Goal: Information Seeking & Learning: Check status

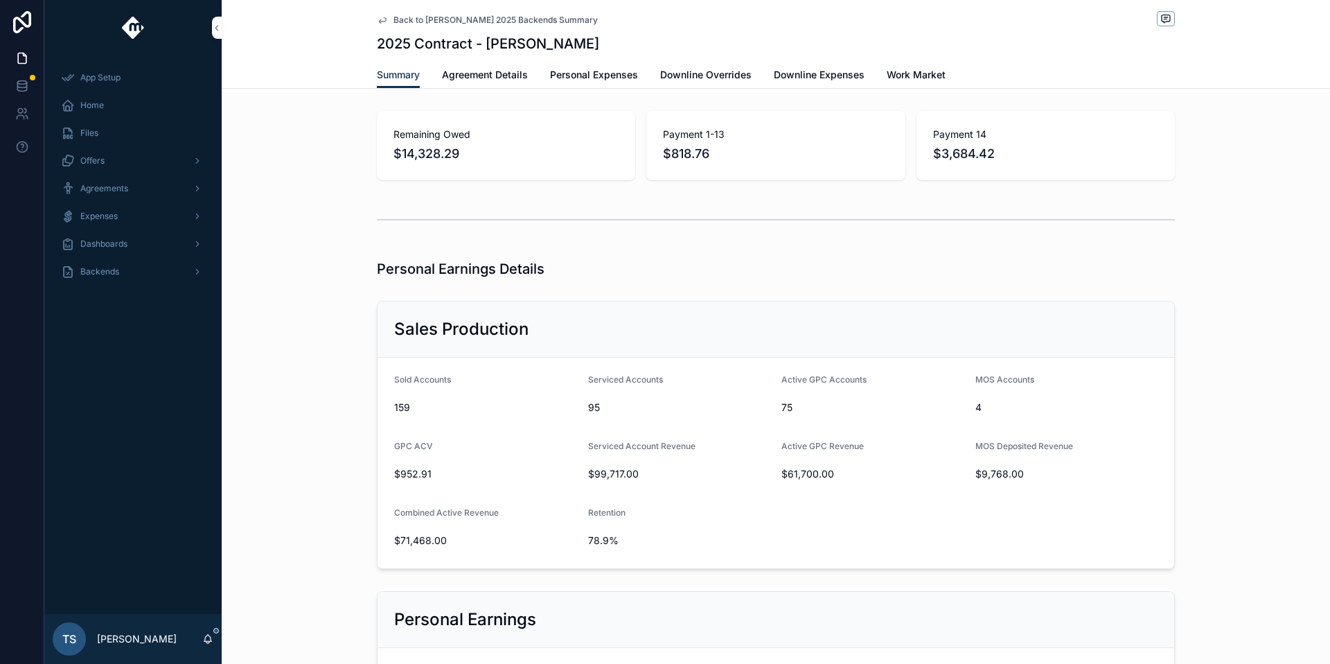
scroll to position [428, 0]
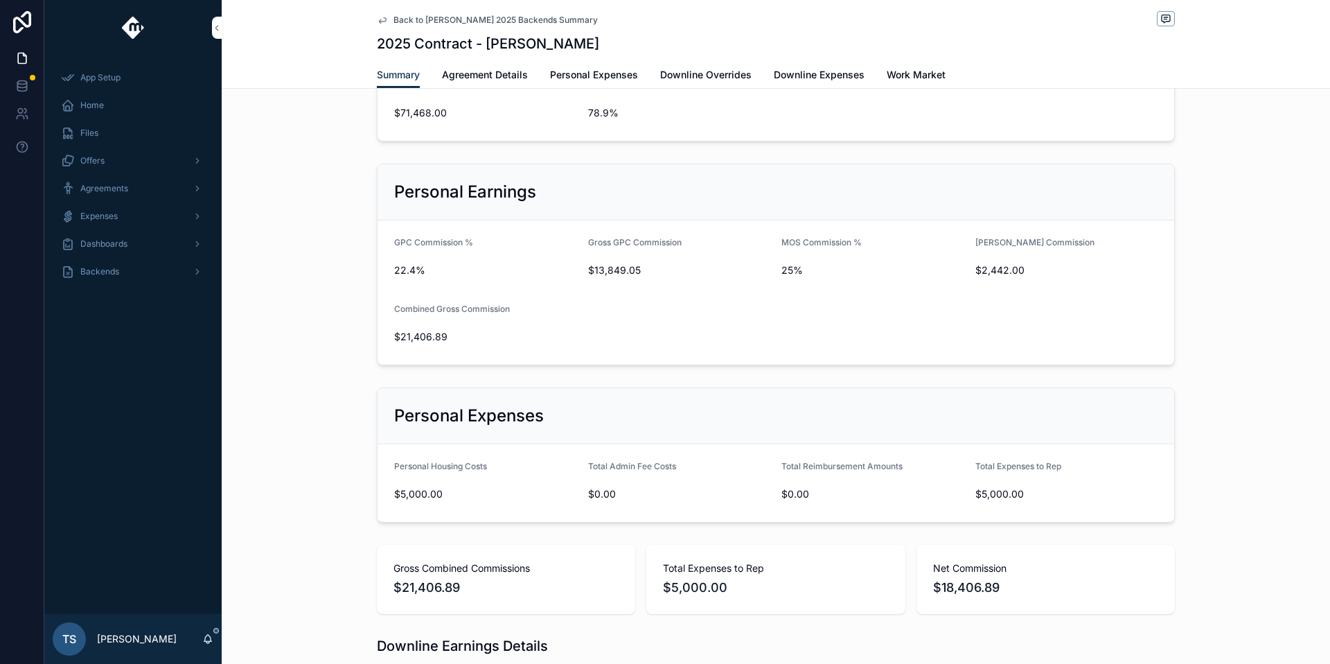
click at [152, 274] on div "Backends" at bounding box center [133, 272] width 144 height 22
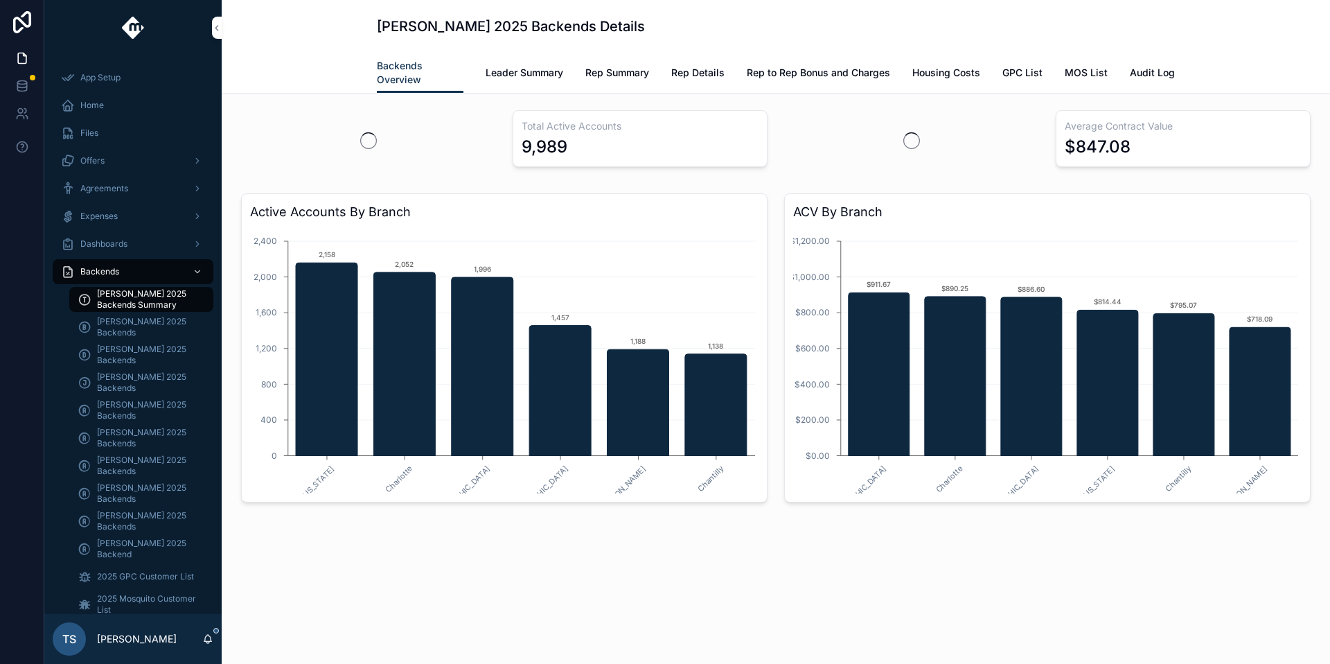
click at [617, 81] on link "Rep Summary" at bounding box center [618, 74] width 64 height 28
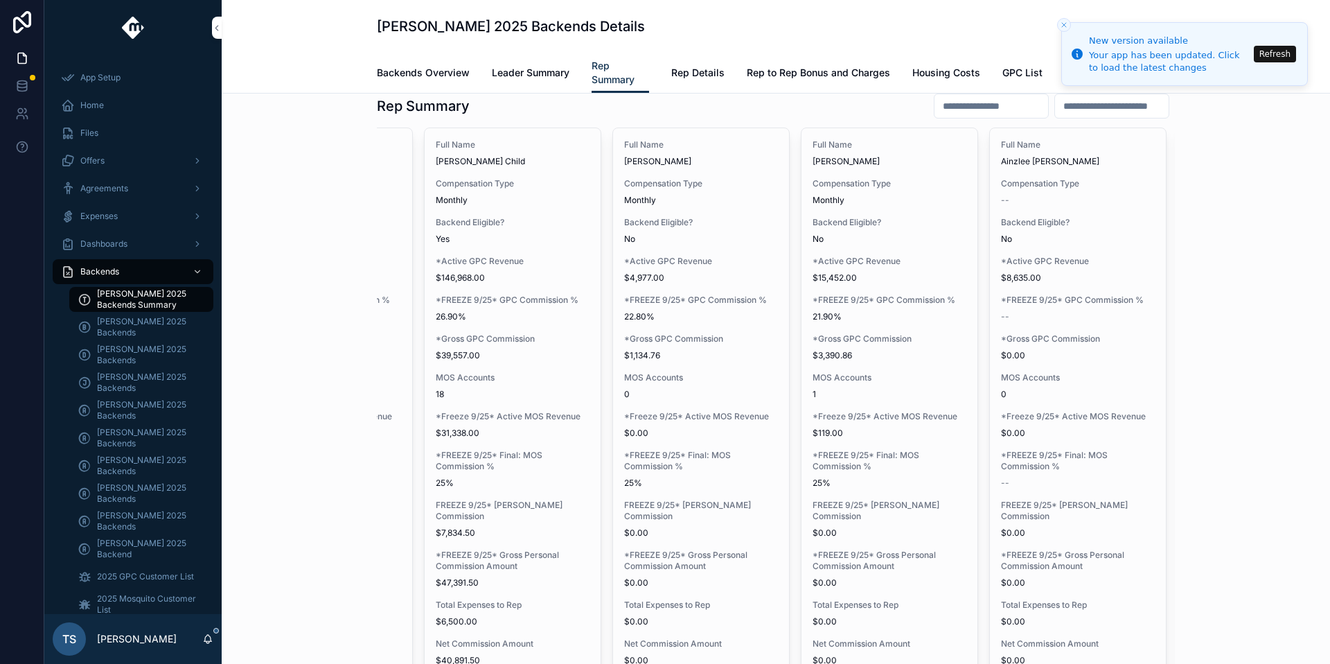
scroll to position [26, 0]
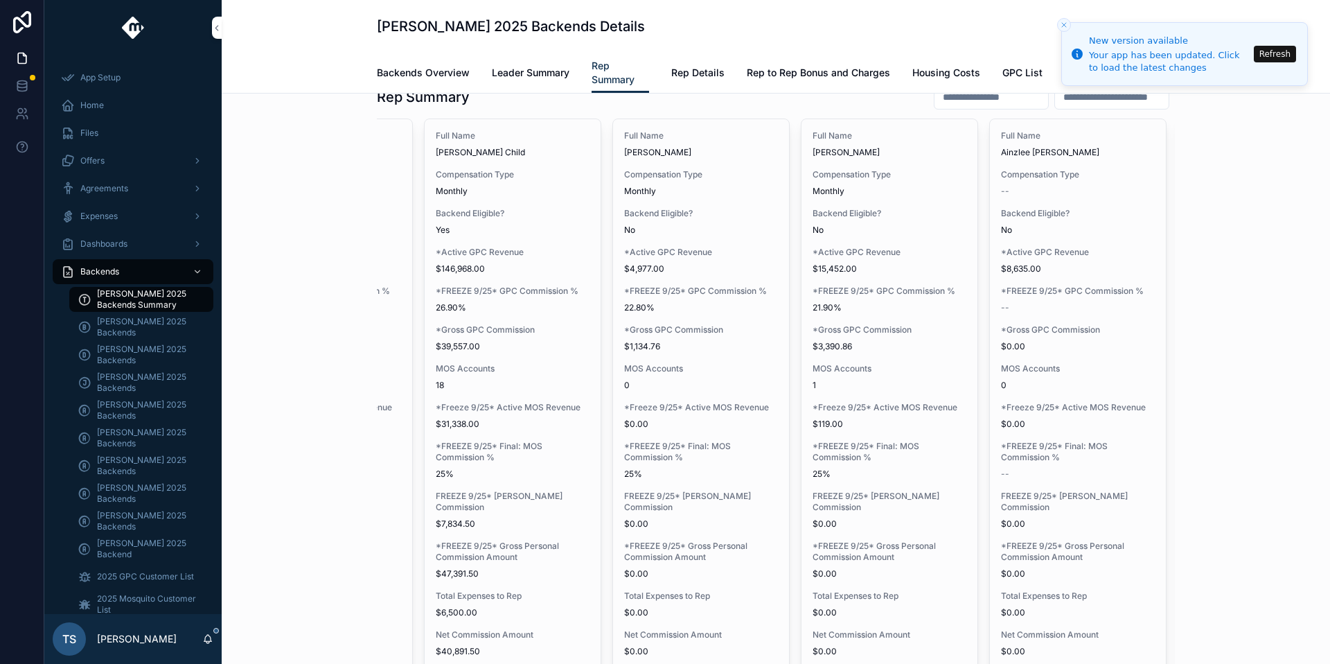
click at [339, 606] on div "Rep Summary Full Name Trev Hartvigsen Compensation Type -- Backend Eligible? Ye…" at bounding box center [776, 568] width 1087 height 980
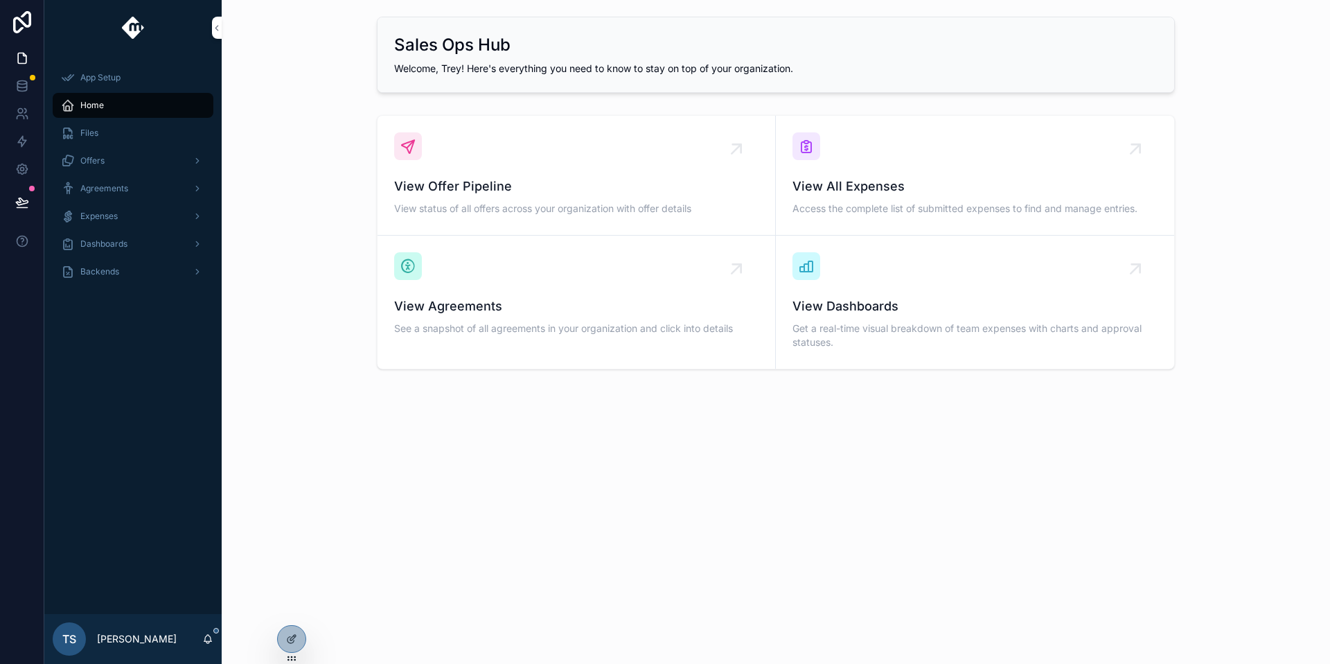
click at [164, 279] on div "Backends" at bounding box center [133, 272] width 144 height 22
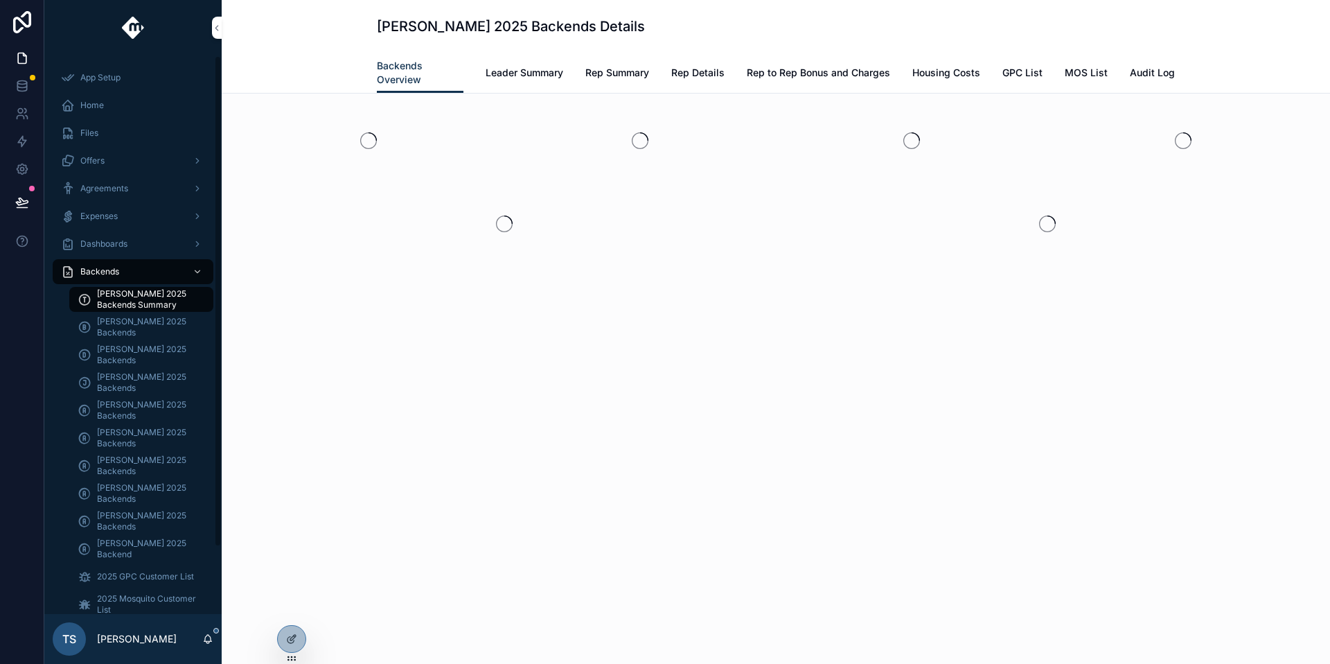
click at [605, 76] on span "Rep Summary" at bounding box center [618, 73] width 64 height 14
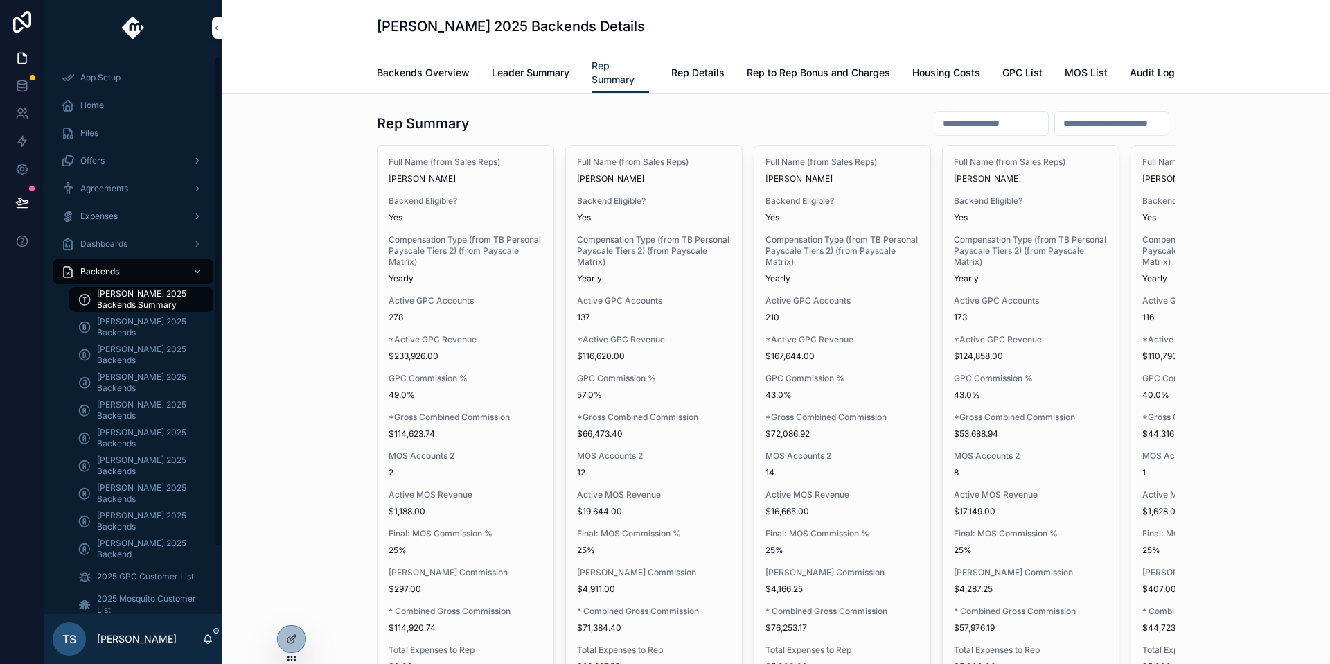
click at [935, 116] on input "scrollable content" at bounding box center [992, 123] width 114 height 19
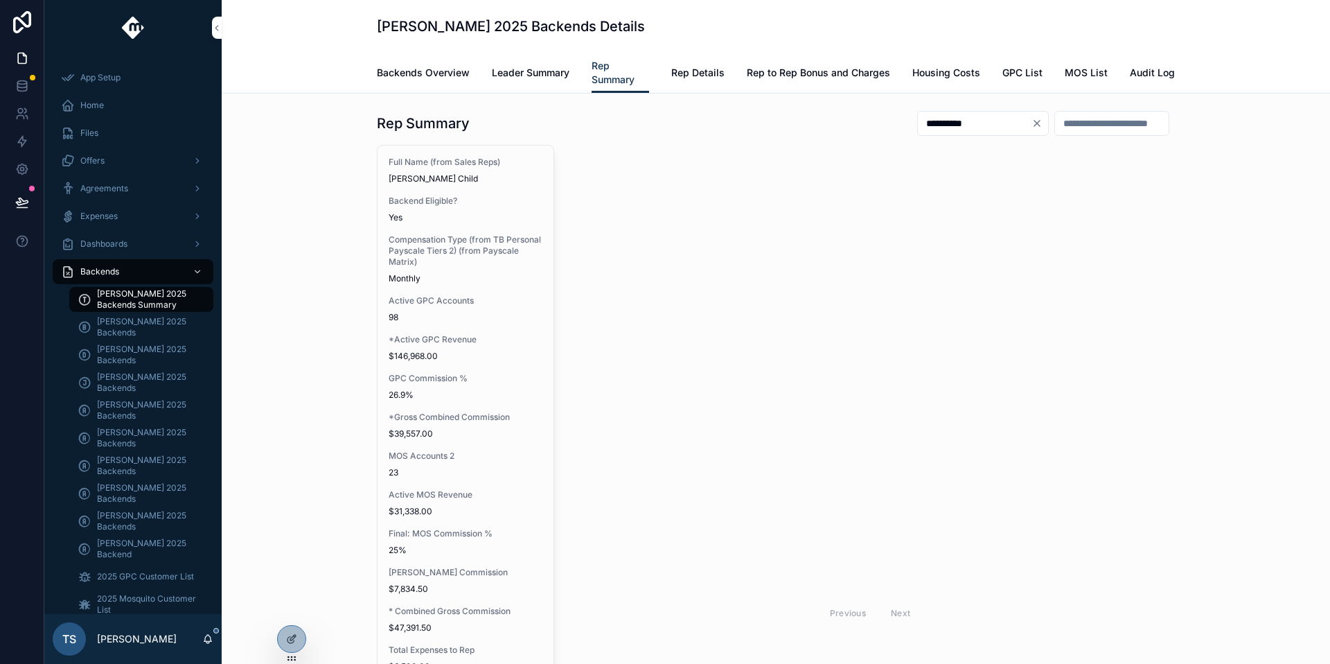
type input "**********"
click at [478, 276] on span "Monthly" at bounding box center [466, 278] width 154 height 11
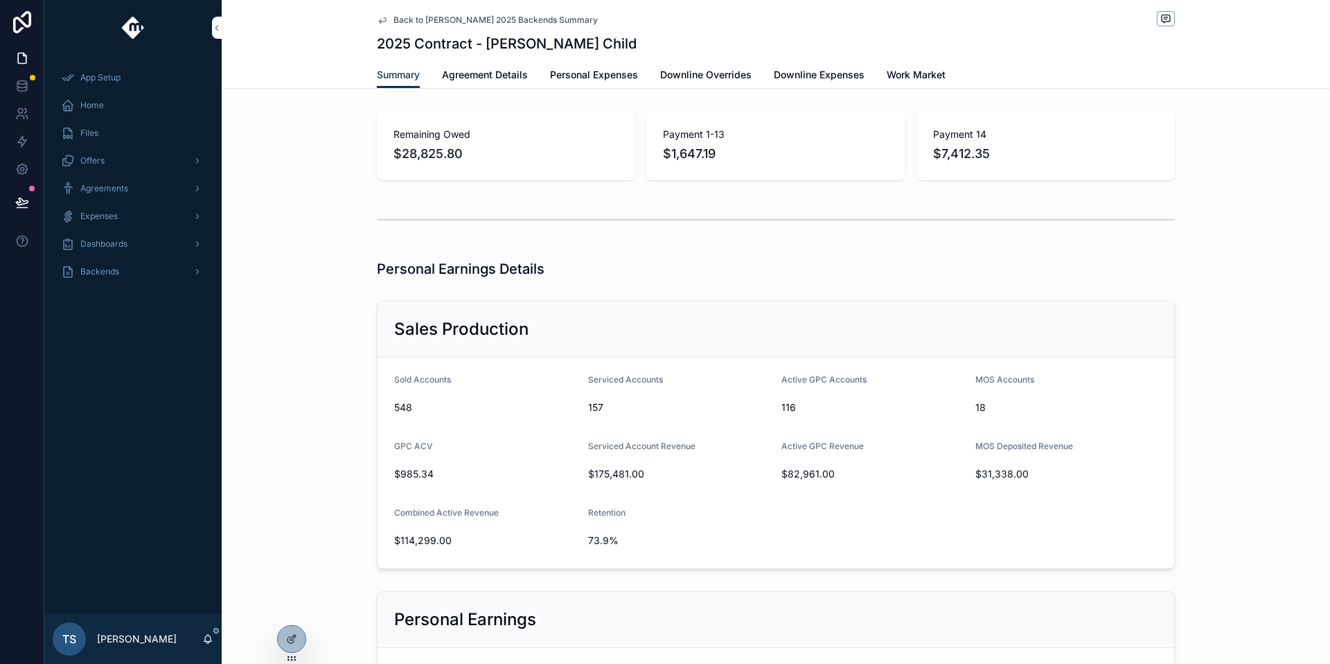
click at [565, 200] on div "scrollable content" at bounding box center [776, 220] width 1109 height 46
click at [529, 146] on span "$28,825.80" at bounding box center [506, 153] width 225 height 19
click at [299, 647] on div at bounding box center [292, 639] width 28 height 26
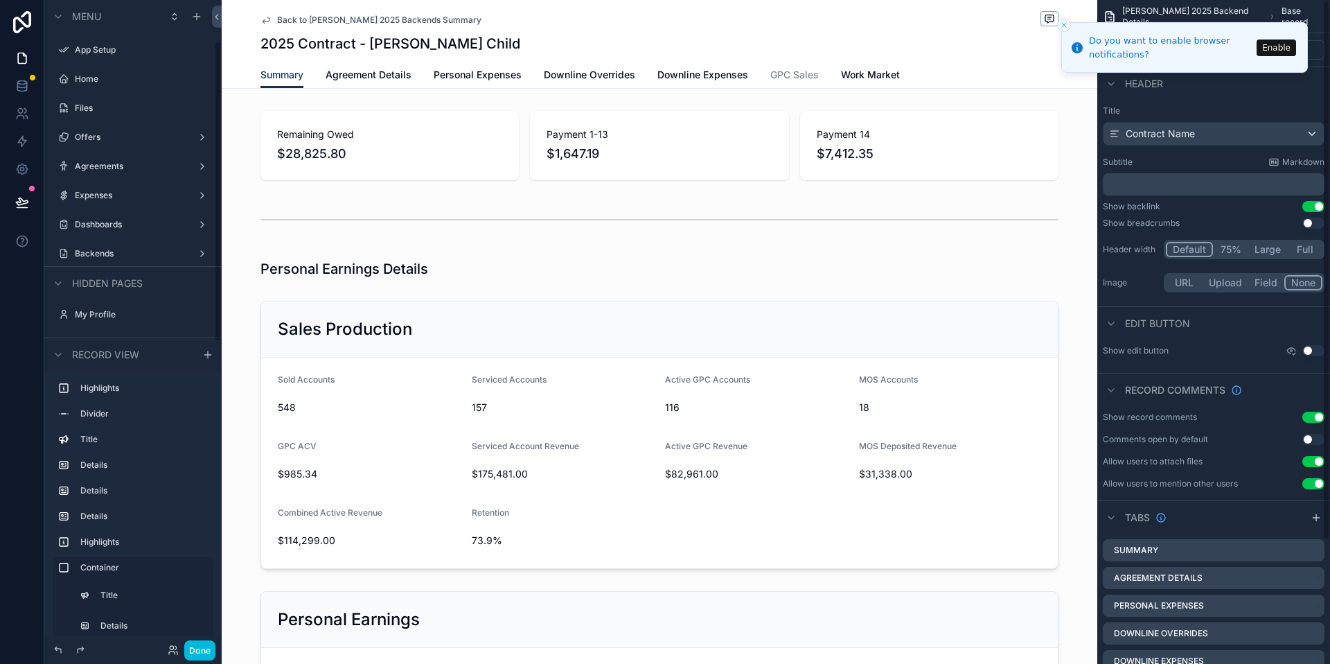
scroll to position [88, 0]
click at [1062, 29] on button "Close toast" at bounding box center [1064, 25] width 14 height 14
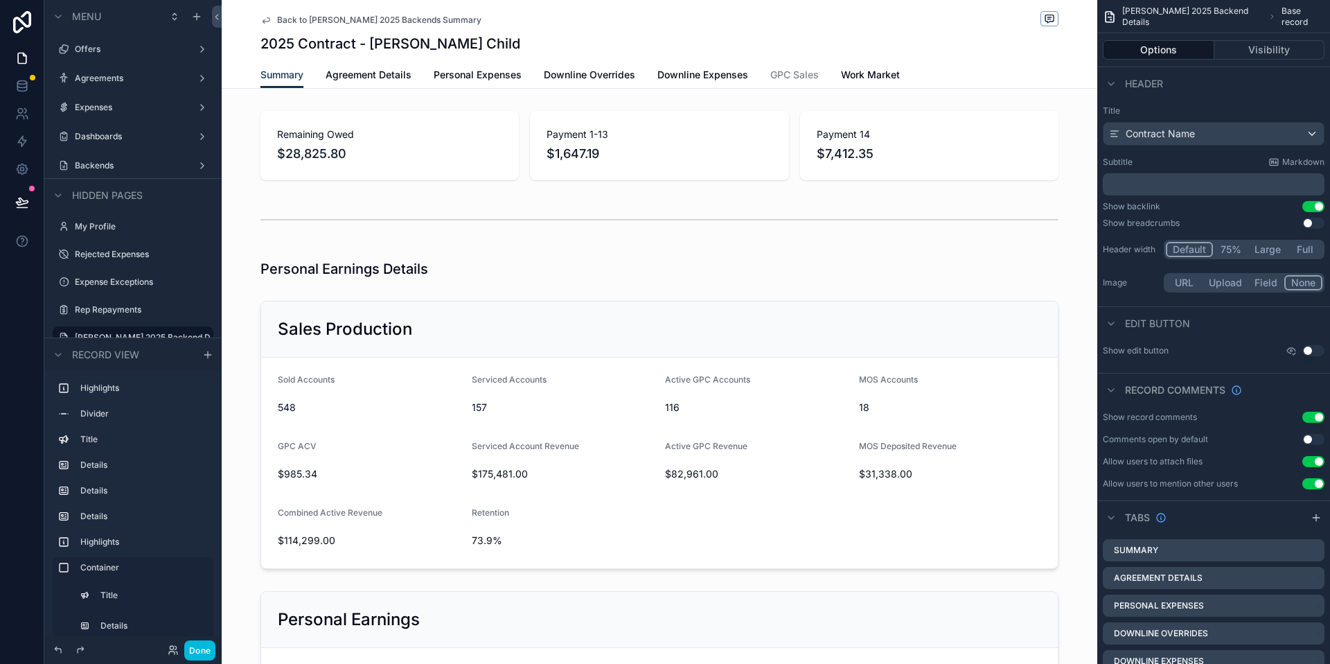
click at [459, 136] on div "scrollable content" at bounding box center [660, 145] width 876 height 80
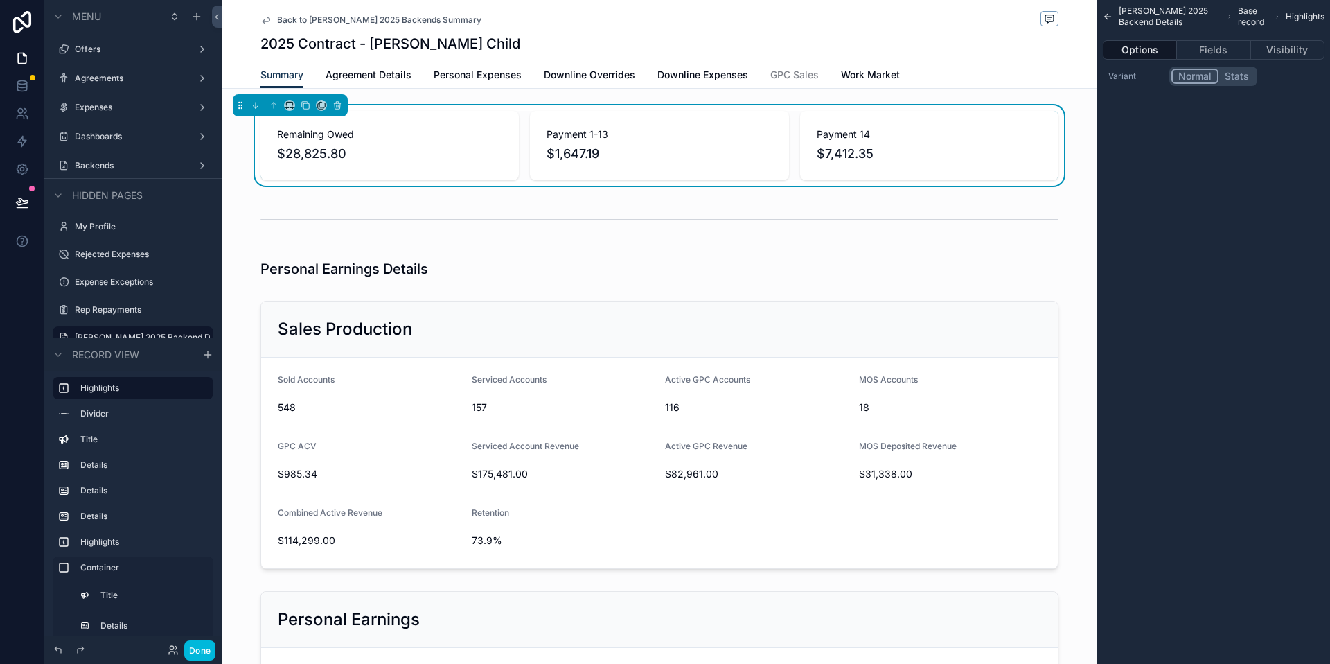
click at [353, 142] on div "Remaining Owed $28,825.80" at bounding box center [389, 146] width 225 height 36
click at [1212, 51] on button "Fields" at bounding box center [1213, 49] width 73 height 19
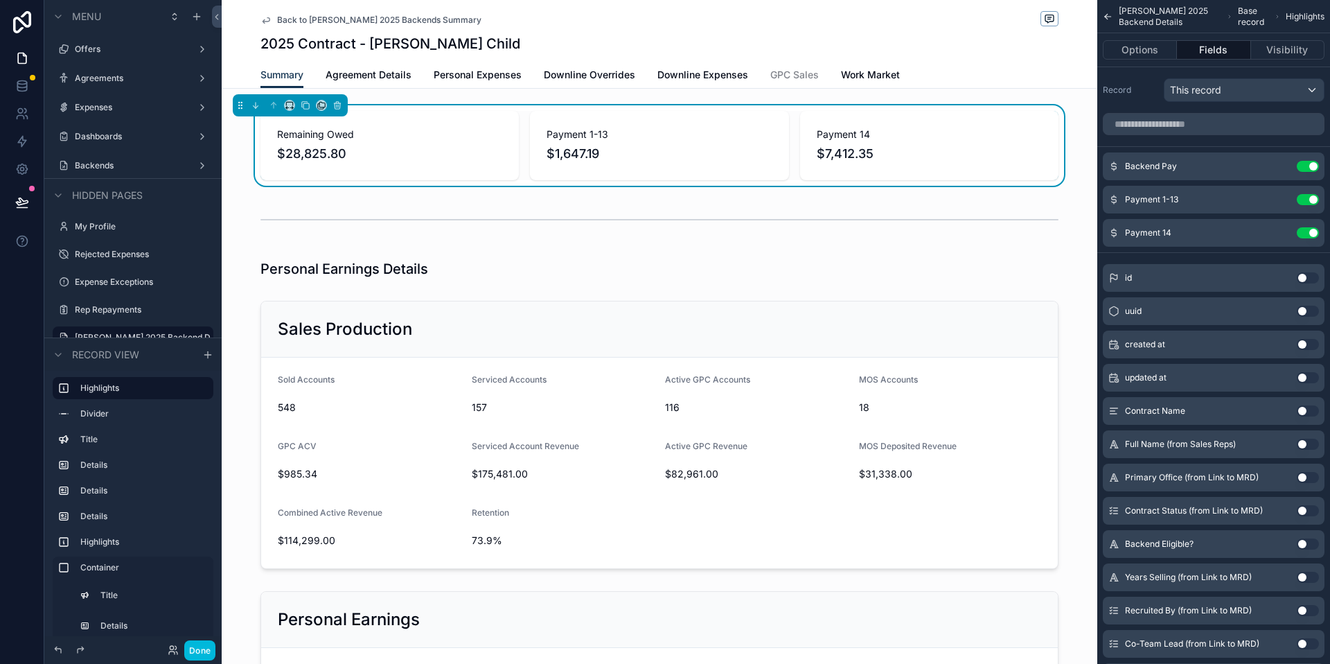
click at [0, 0] on icon "scrollable content" at bounding box center [0, 0] width 0 height 0
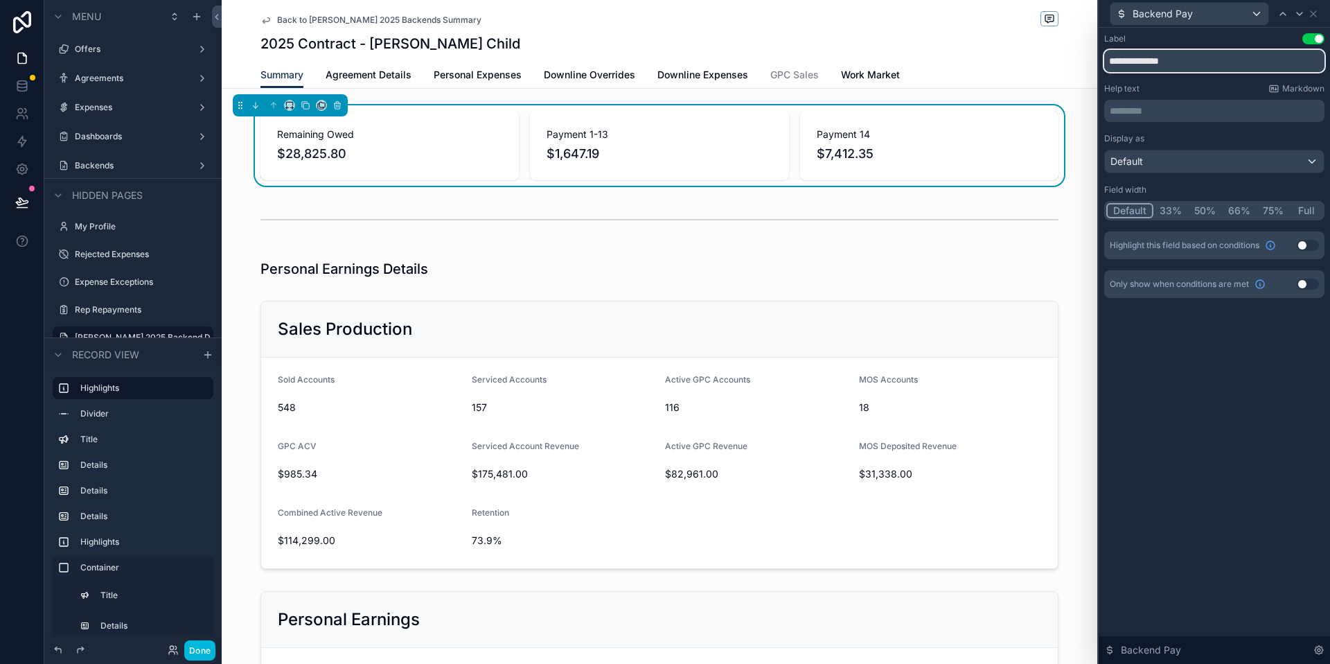
click at [1181, 61] on input "**********" at bounding box center [1215, 61] width 220 height 22
type input "**********"
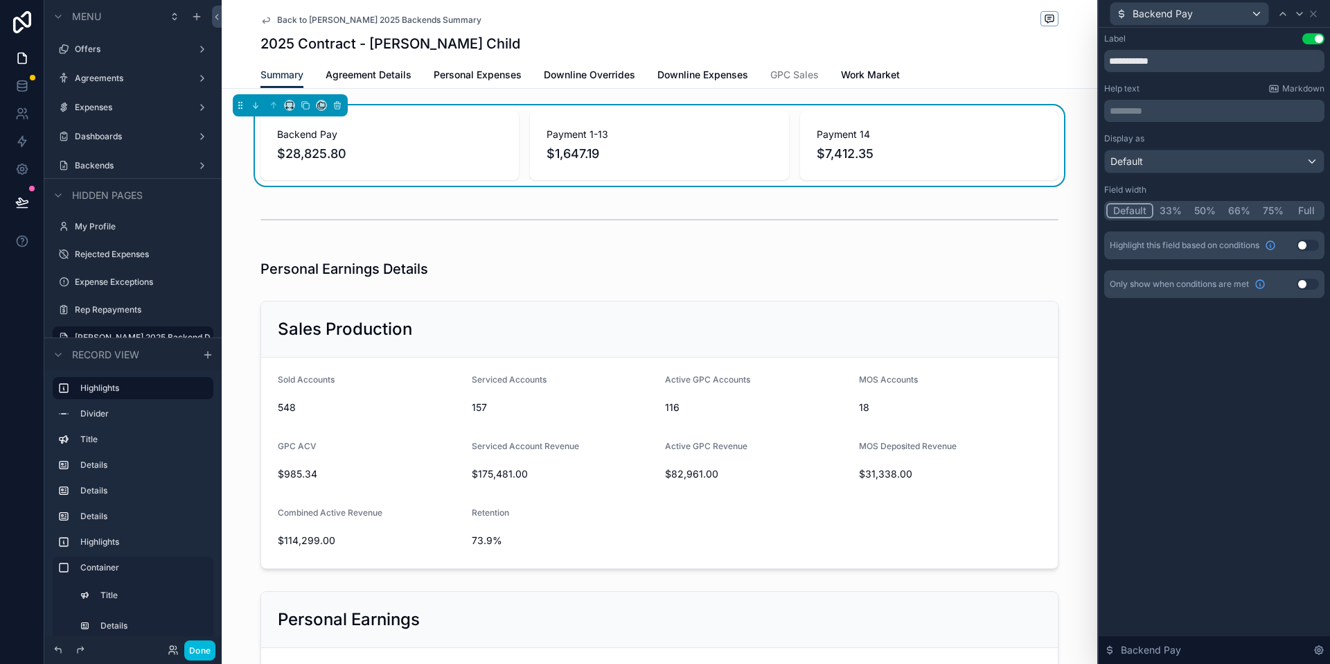
click at [1255, 369] on div "**********" at bounding box center [1214, 346] width 231 height 636
click at [1311, 13] on icon at bounding box center [1313, 13] width 11 height 11
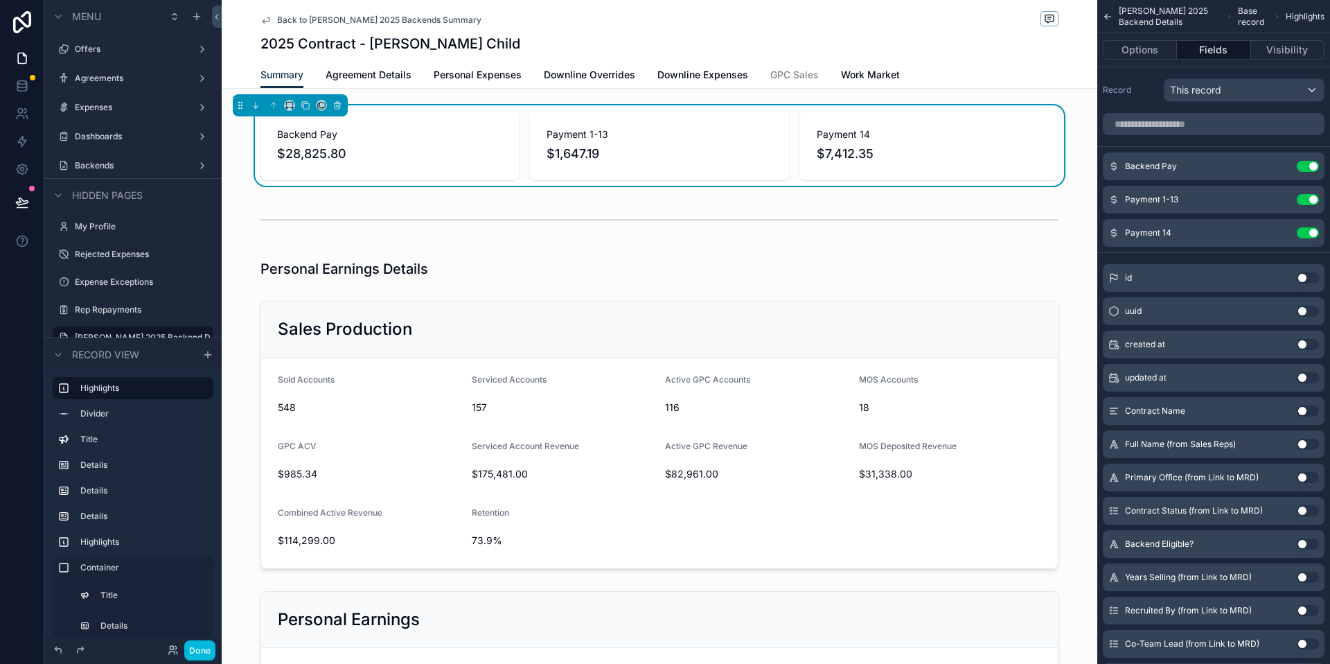
click at [395, 84] on link "Agreement Details" at bounding box center [369, 76] width 86 height 28
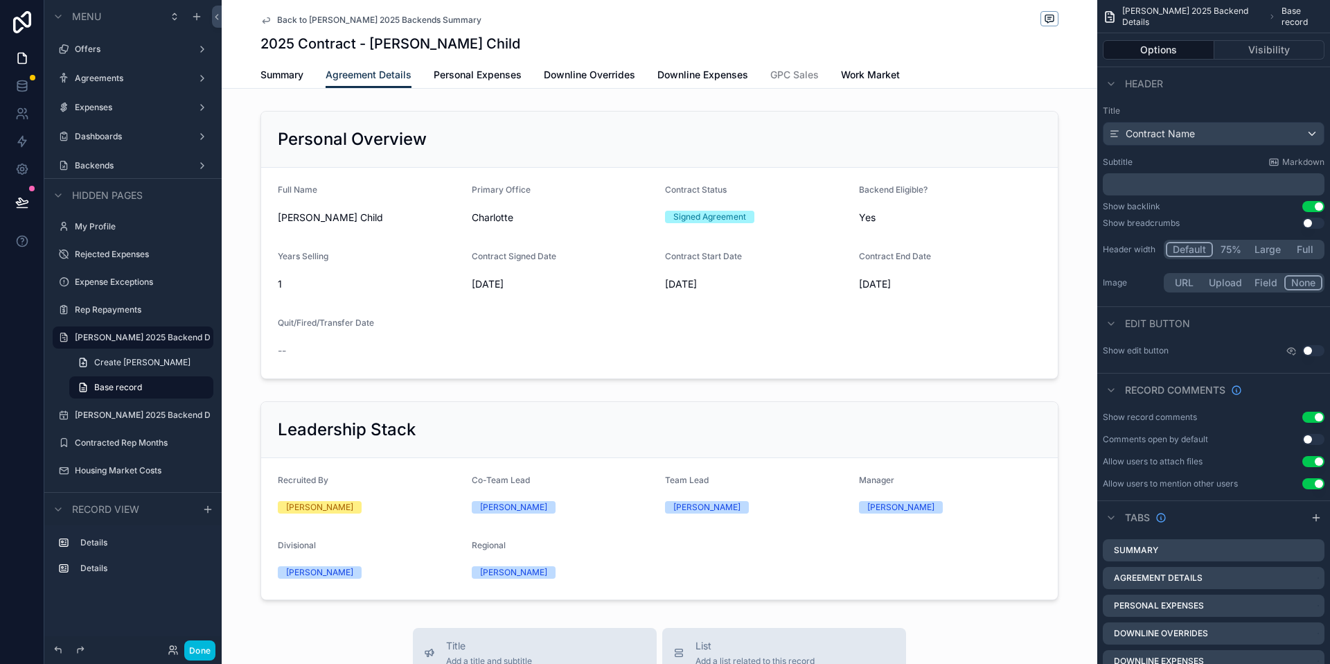
click at [608, 80] on span "Downline Overrides" at bounding box center [589, 75] width 91 height 14
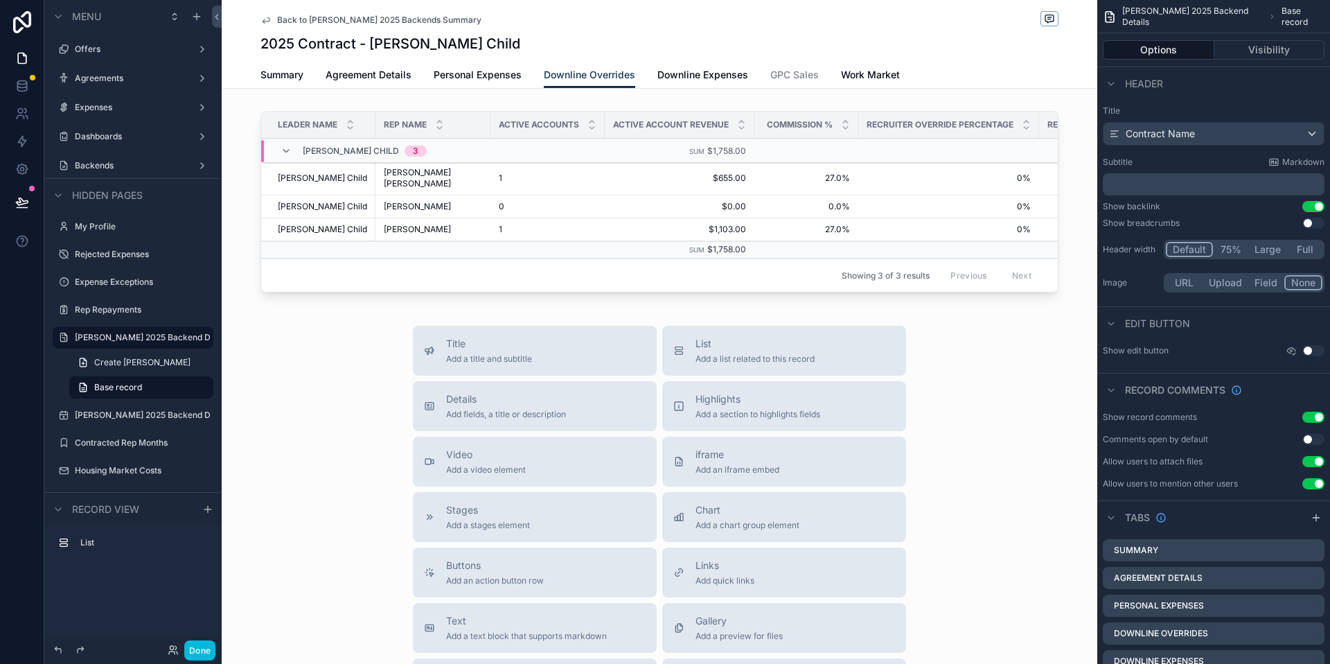
click at [536, 288] on div "scrollable content" at bounding box center [660, 204] width 876 height 198
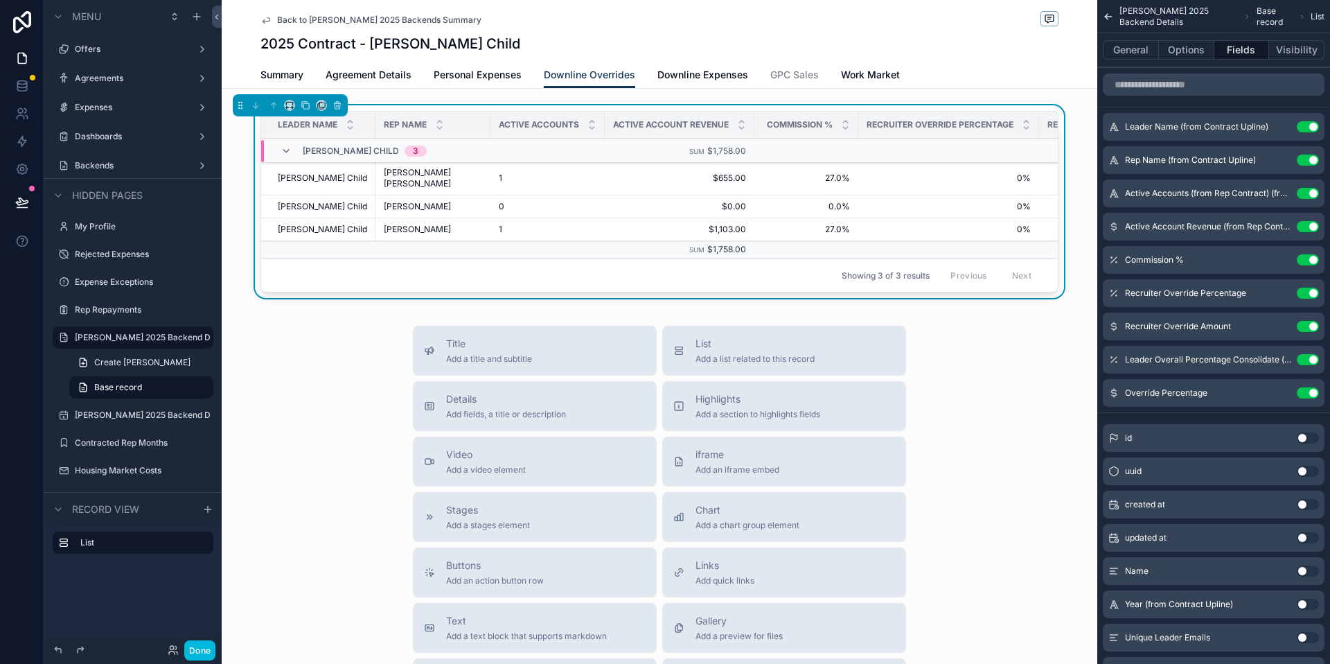
click at [132, 446] on label "Contracted Rep Months" at bounding box center [140, 442] width 130 height 11
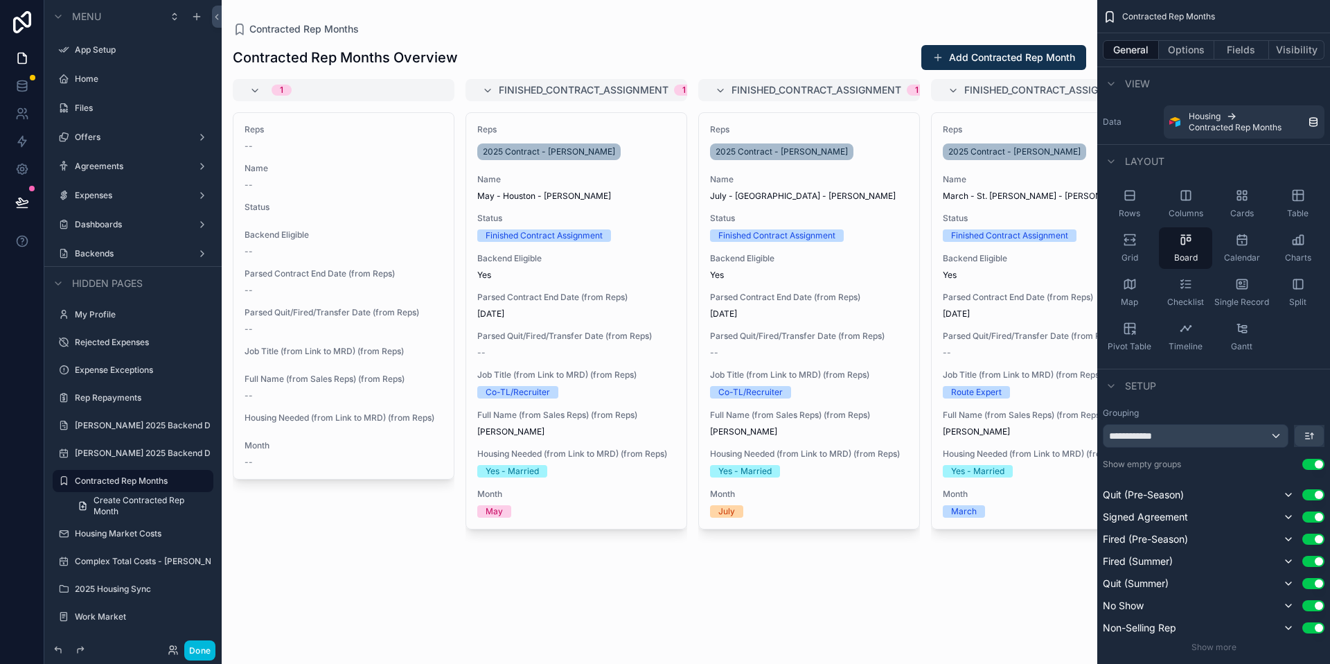
click at [141, 430] on label "[PERSON_NAME] 2025 Backend Details" at bounding box center [143, 425] width 136 height 11
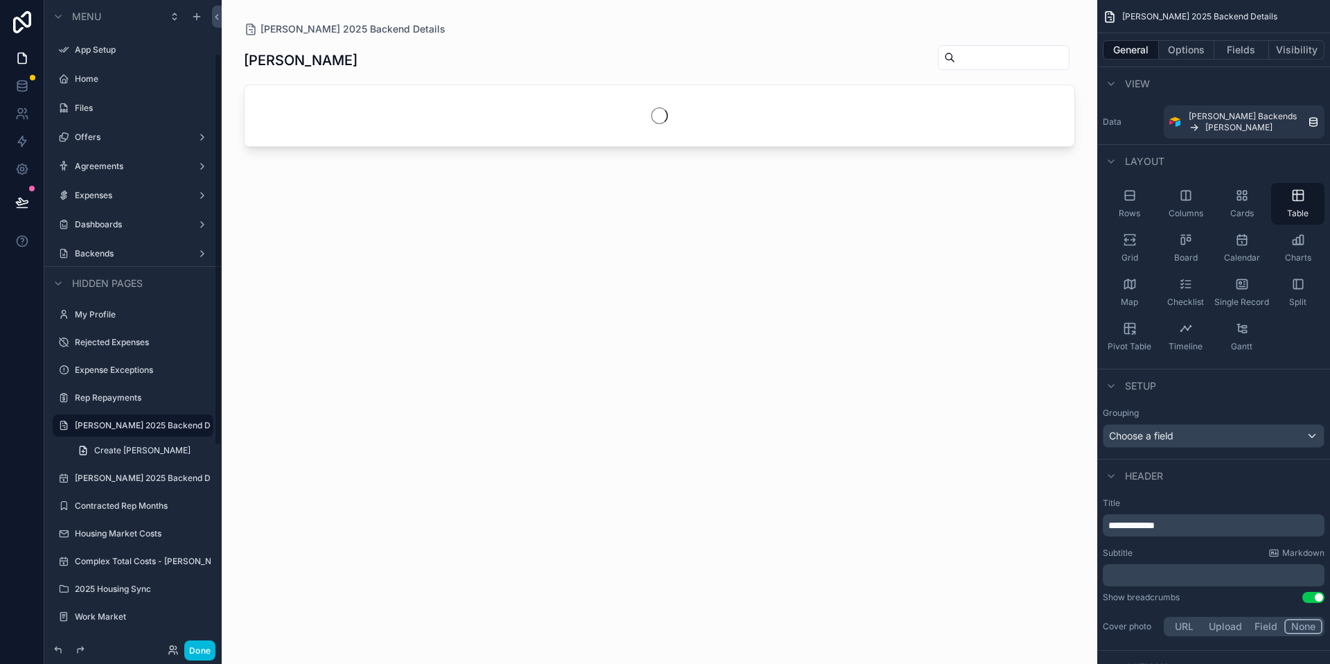
scroll to position [88, 0]
click at [214, 646] on button "Done" at bounding box center [199, 650] width 31 height 20
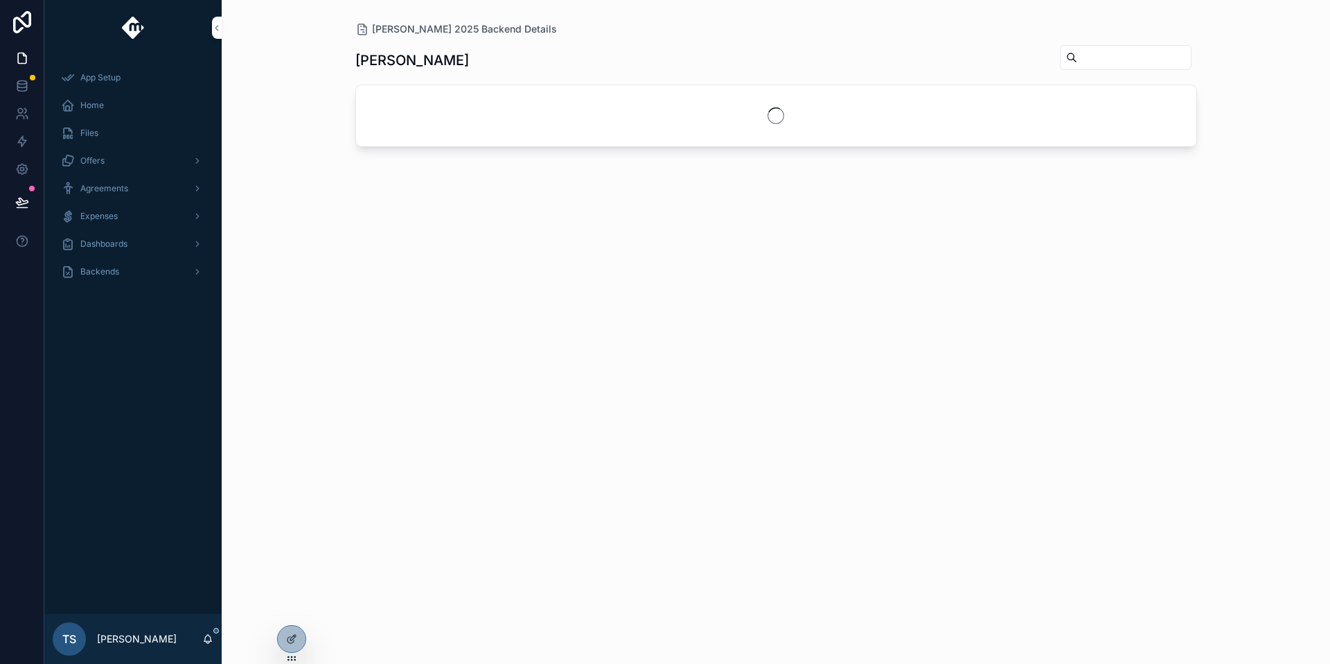
click at [159, 279] on div "Backends" at bounding box center [133, 272] width 144 height 22
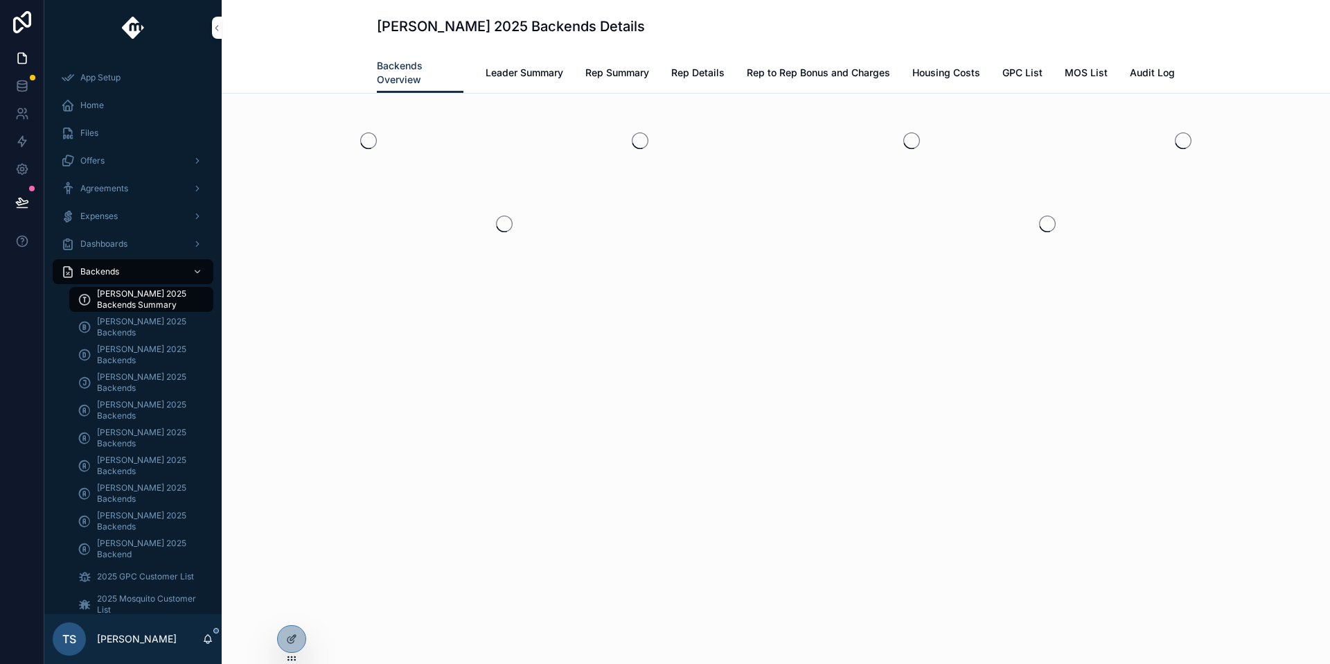
click at [609, 82] on link "Rep Summary" at bounding box center [618, 74] width 64 height 28
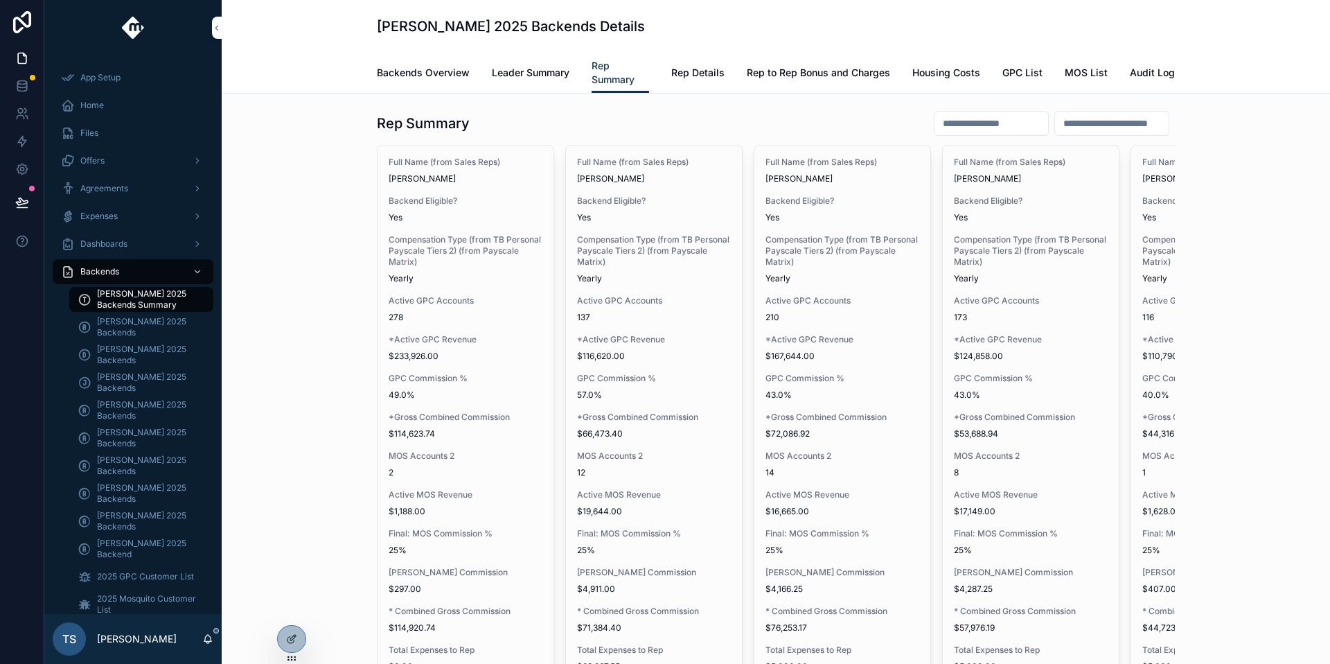
click at [983, 125] on input "scrollable content" at bounding box center [992, 123] width 114 height 19
type input "**********"
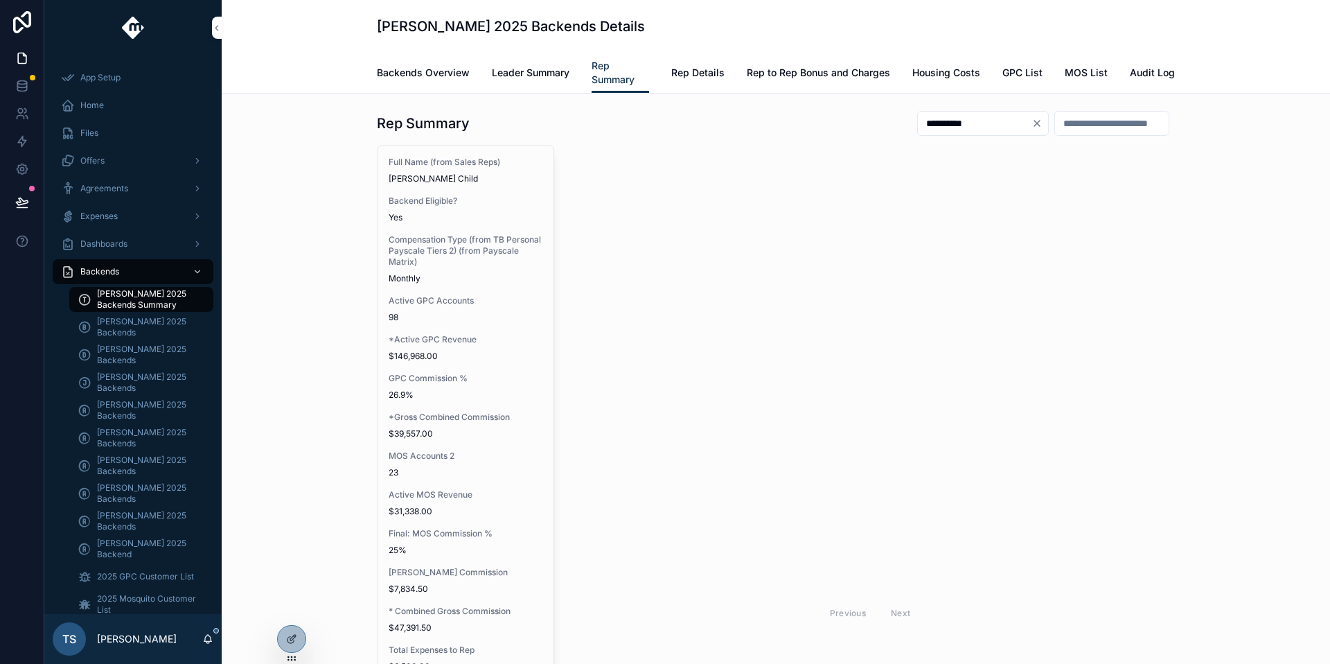
click at [516, 231] on div "Full Name (from Sales Reps) [PERSON_NAME] Child Backend Eligible? Yes Compensat…" at bounding box center [466, 609] width 176 height 926
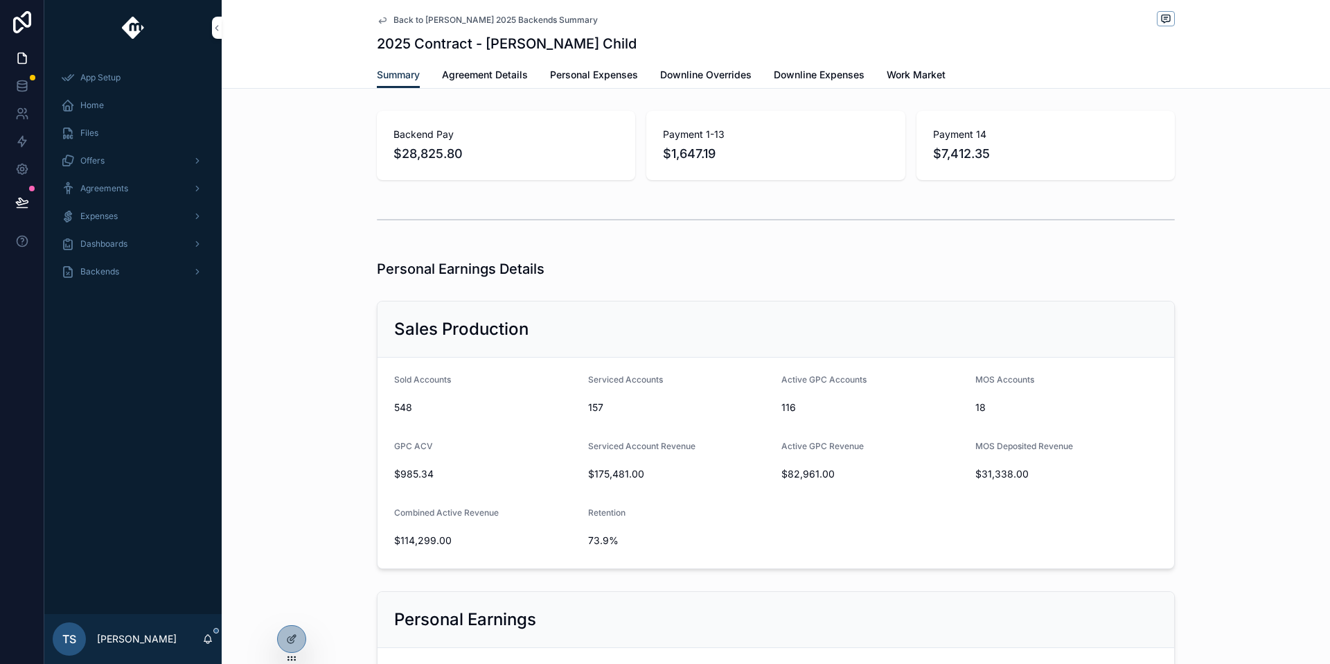
click at [556, 364] on form "Sold Accounts 548 Serviced Accounts 157 Active GPC Accounts 116 MOS Accounts 18…" at bounding box center [776, 463] width 797 height 211
click at [294, 630] on div at bounding box center [292, 639] width 28 height 26
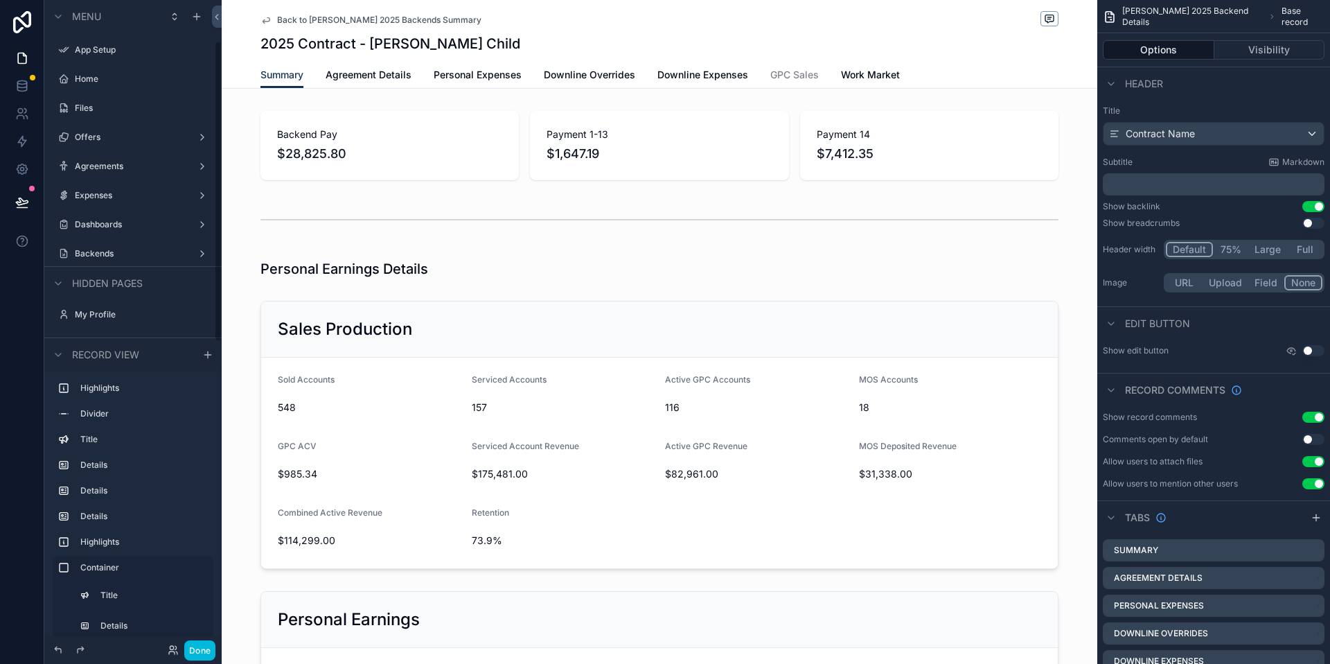
scroll to position [88, 0]
click at [764, 462] on div "scrollable content" at bounding box center [660, 434] width 876 height 279
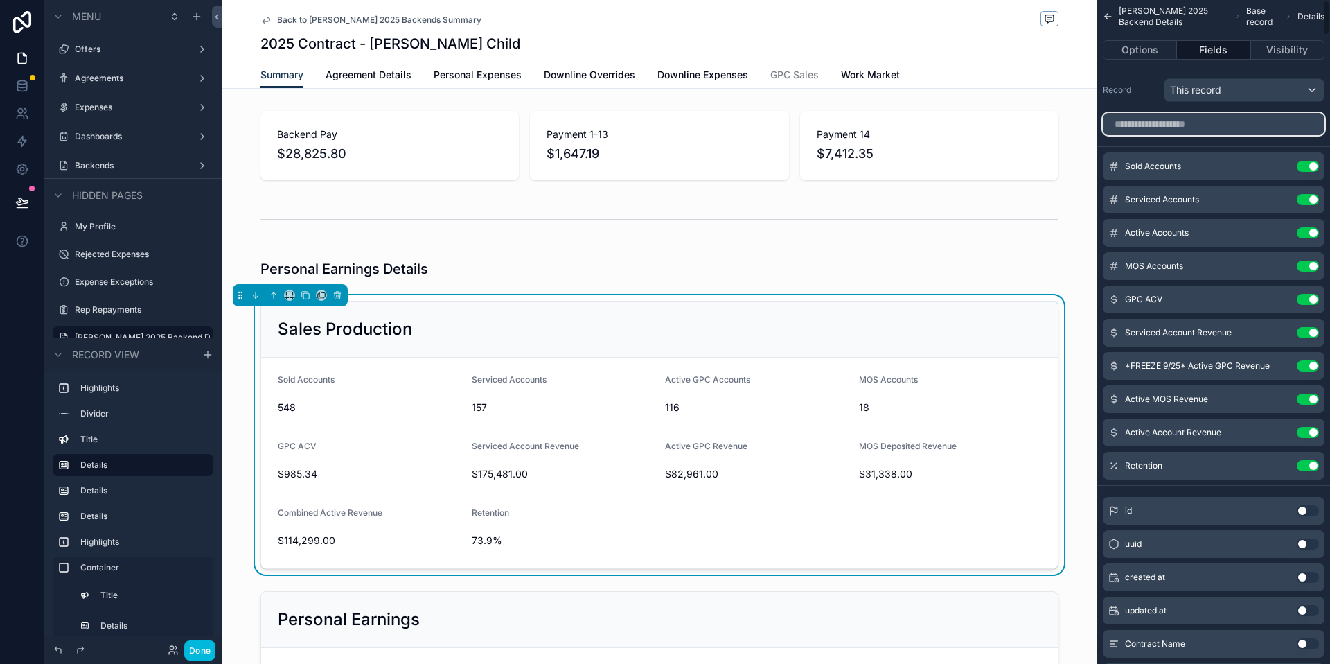
click at [1170, 127] on input "scrollable content" at bounding box center [1214, 124] width 222 height 22
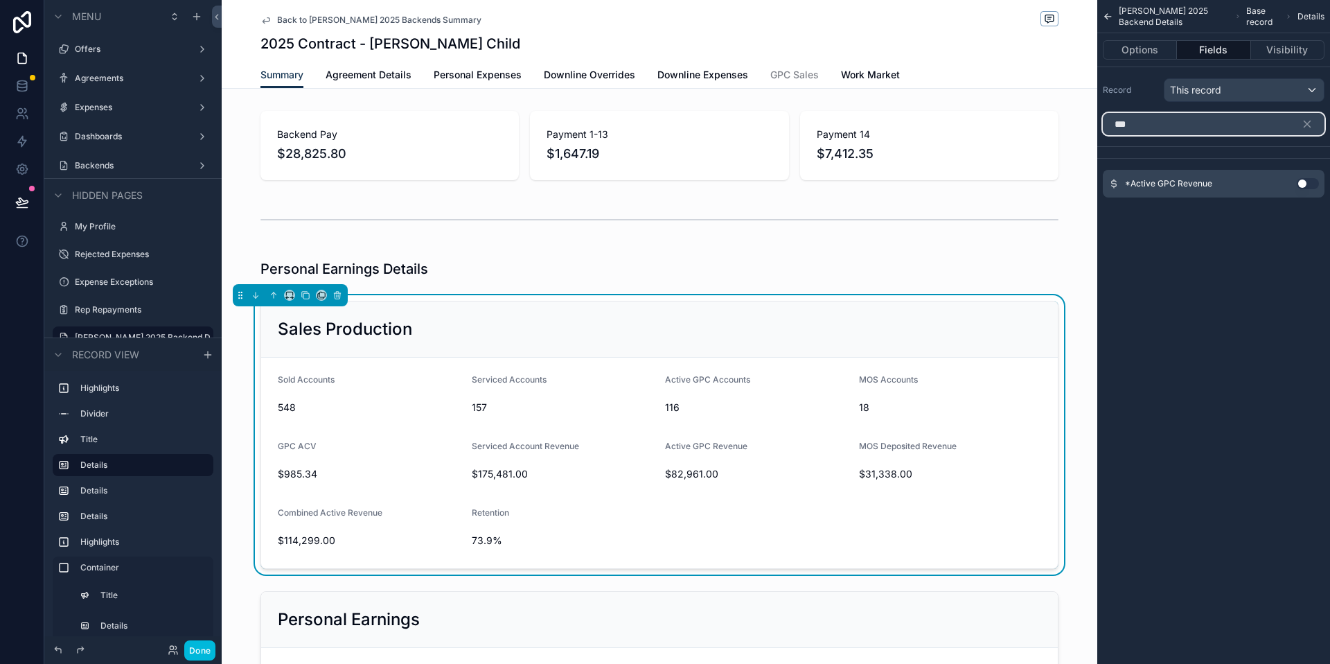
type input "***"
click at [1295, 186] on div "*Active GPC Revenue Use setting" at bounding box center [1214, 184] width 222 height 28
click at [1301, 184] on button "Use setting" at bounding box center [1308, 183] width 22 height 11
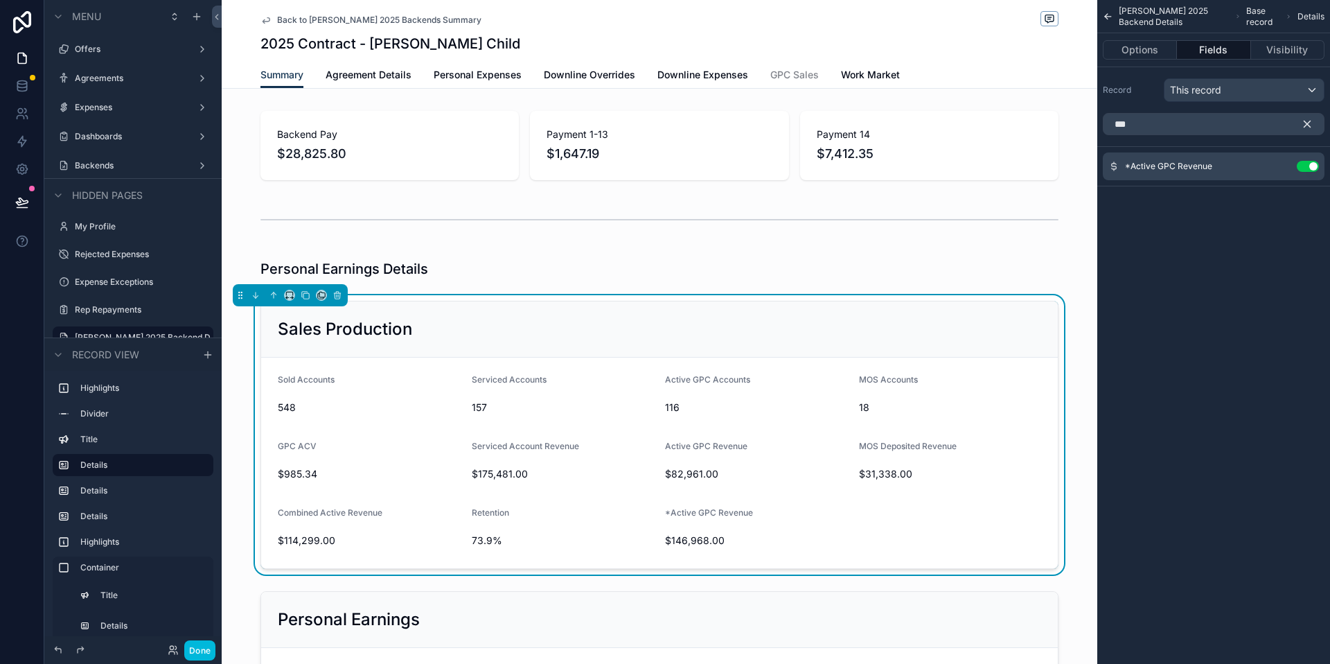
click at [1308, 130] on button "scrollable content" at bounding box center [1313, 124] width 24 height 22
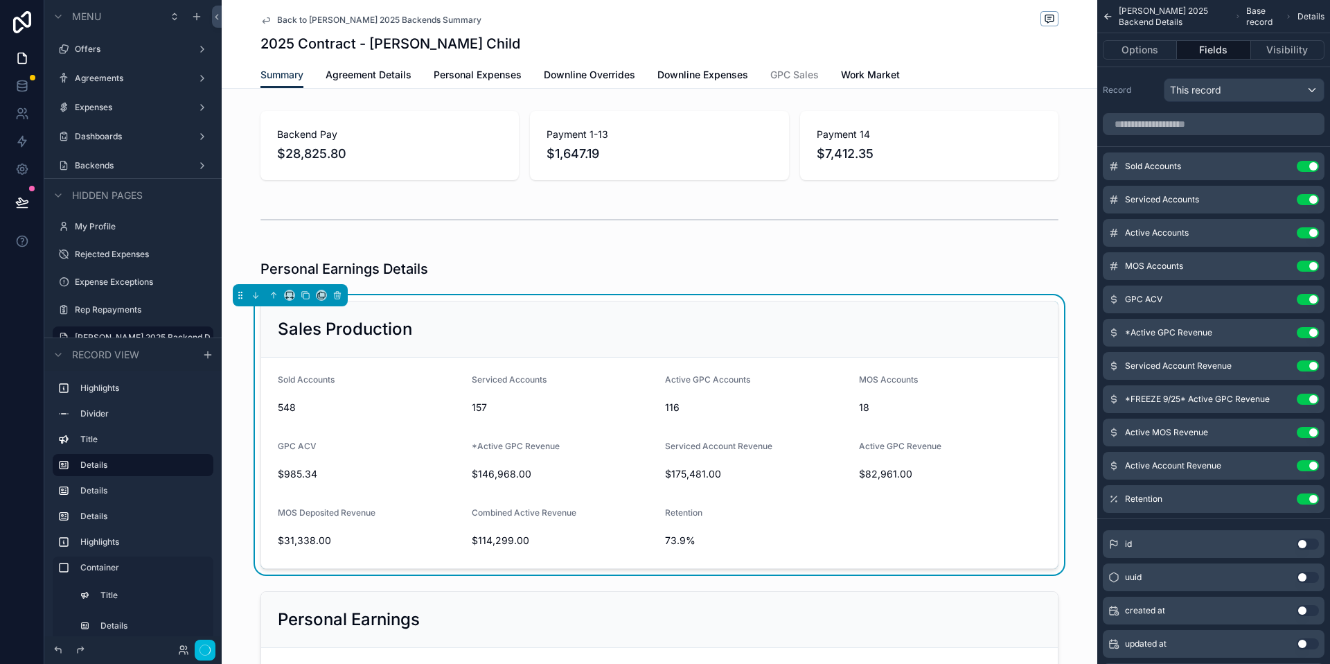
click at [1301, 368] on button "Use setting" at bounding box center [1308, 365] width 22 height 11
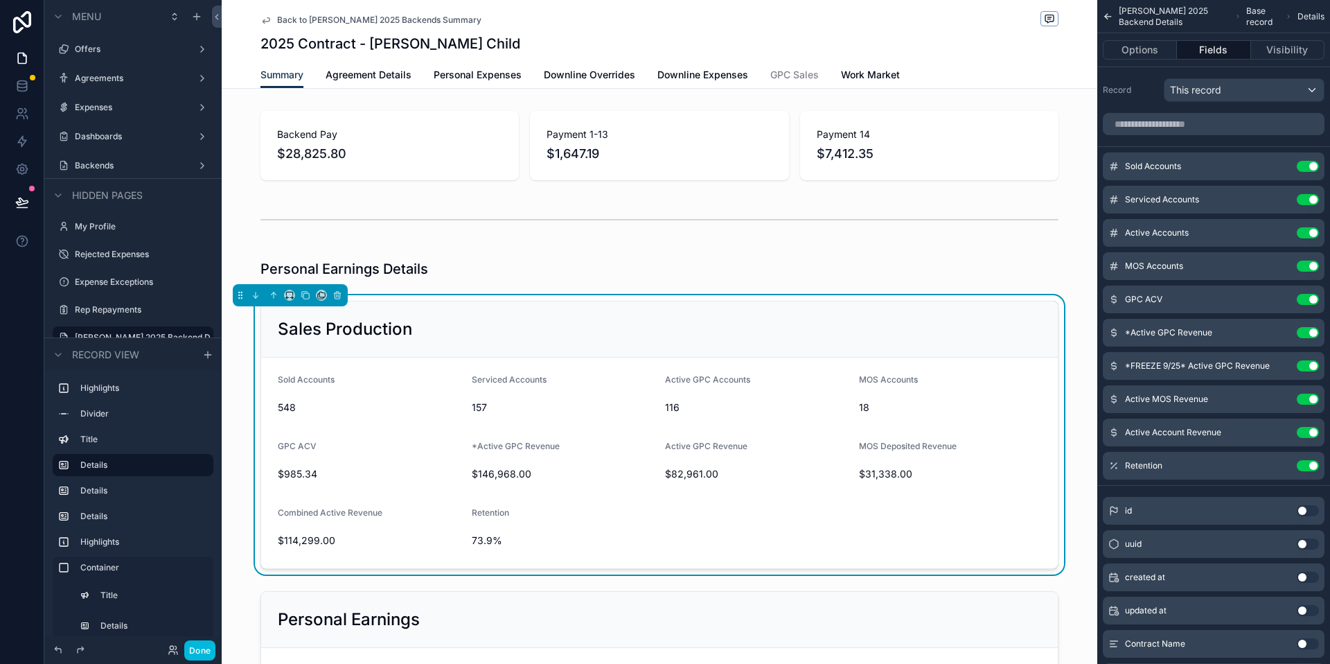
click at [1305, 363] on button "Use setting" at bounding box center [1308, 365] width 22 height 11
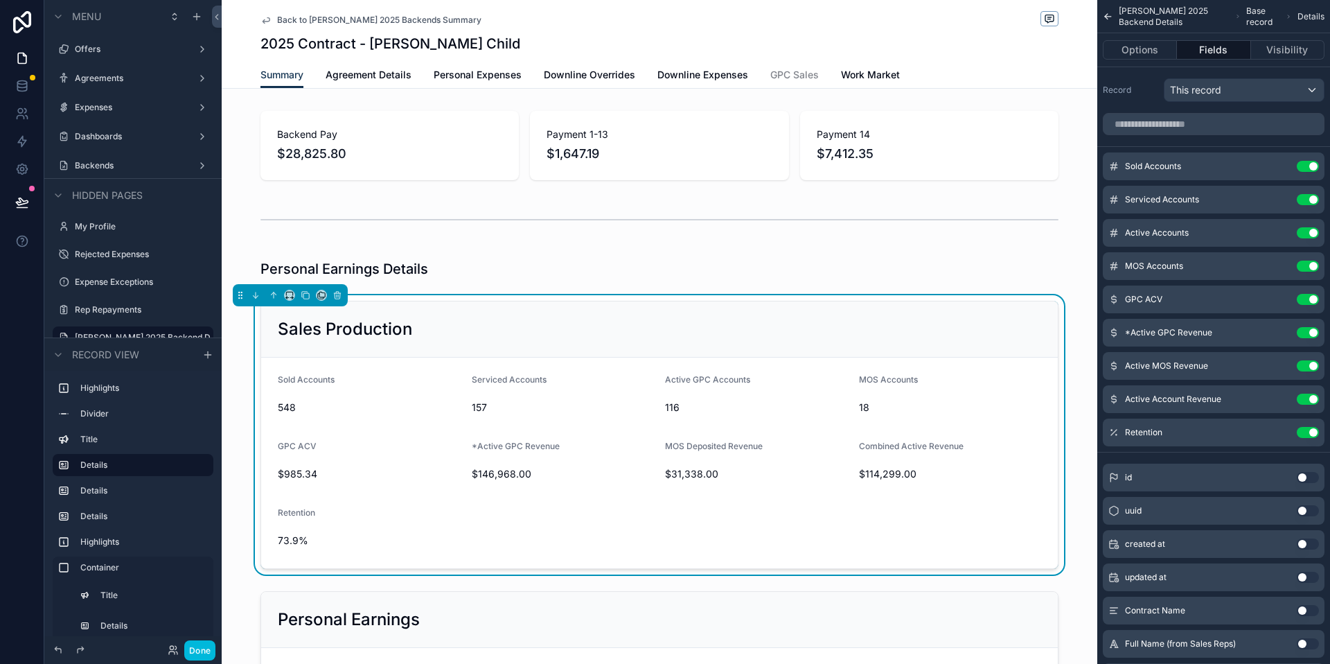
click at [1313, 396] on button "Use setting" at bounding box center [1308, 399] width 22 height 11
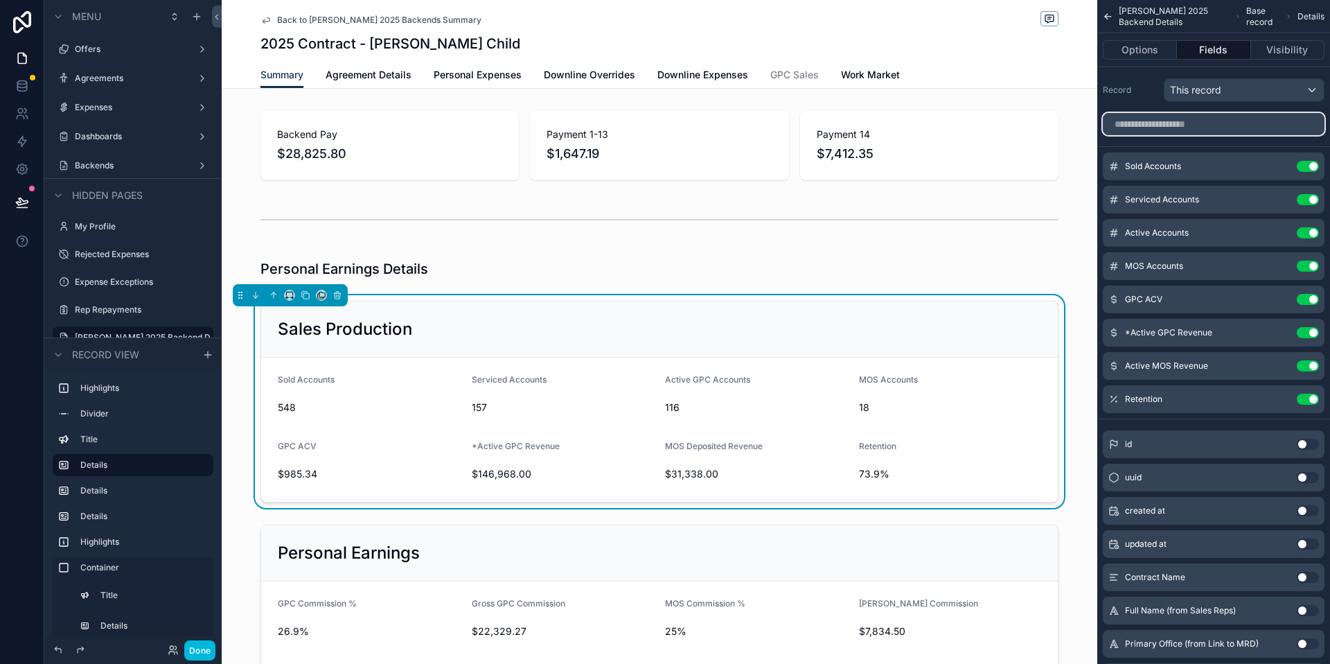
click at [1217, 130] on input "scrollable content" at bounding box center [1214, 124] width 222 height 22
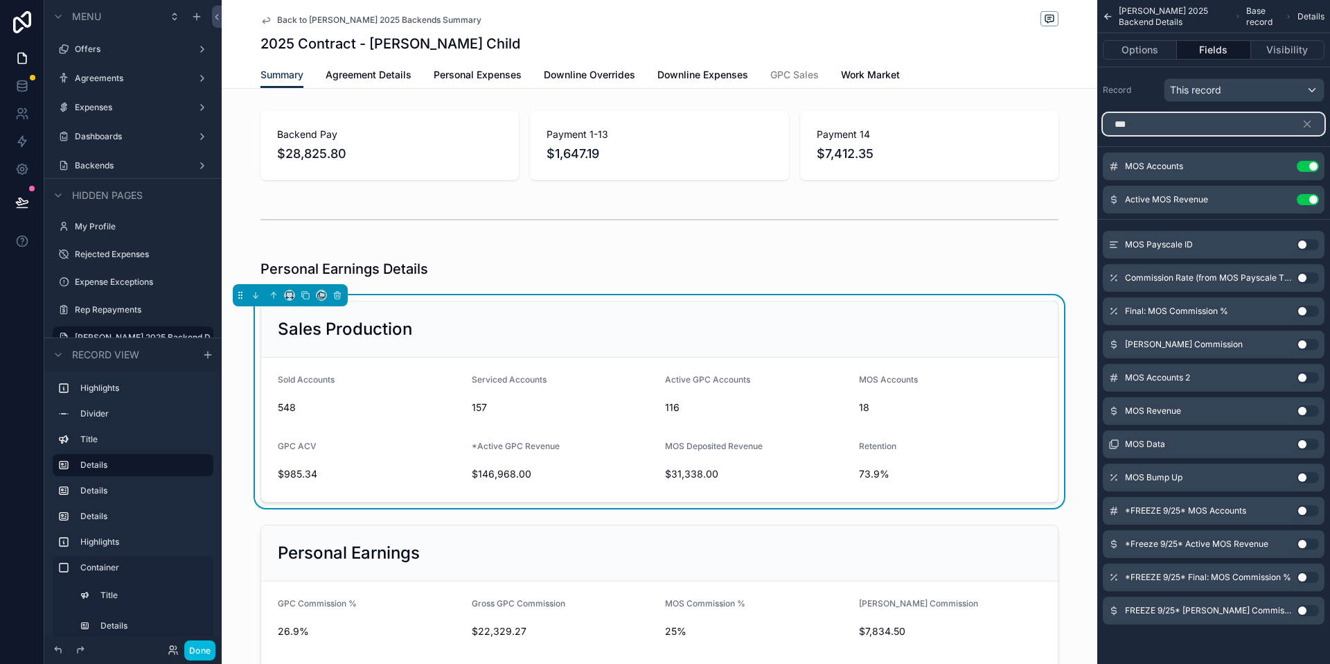
type input "***"
click at [1305, 372] on button "Use setting" at bounding box center [1308, 377] width 22 height 11
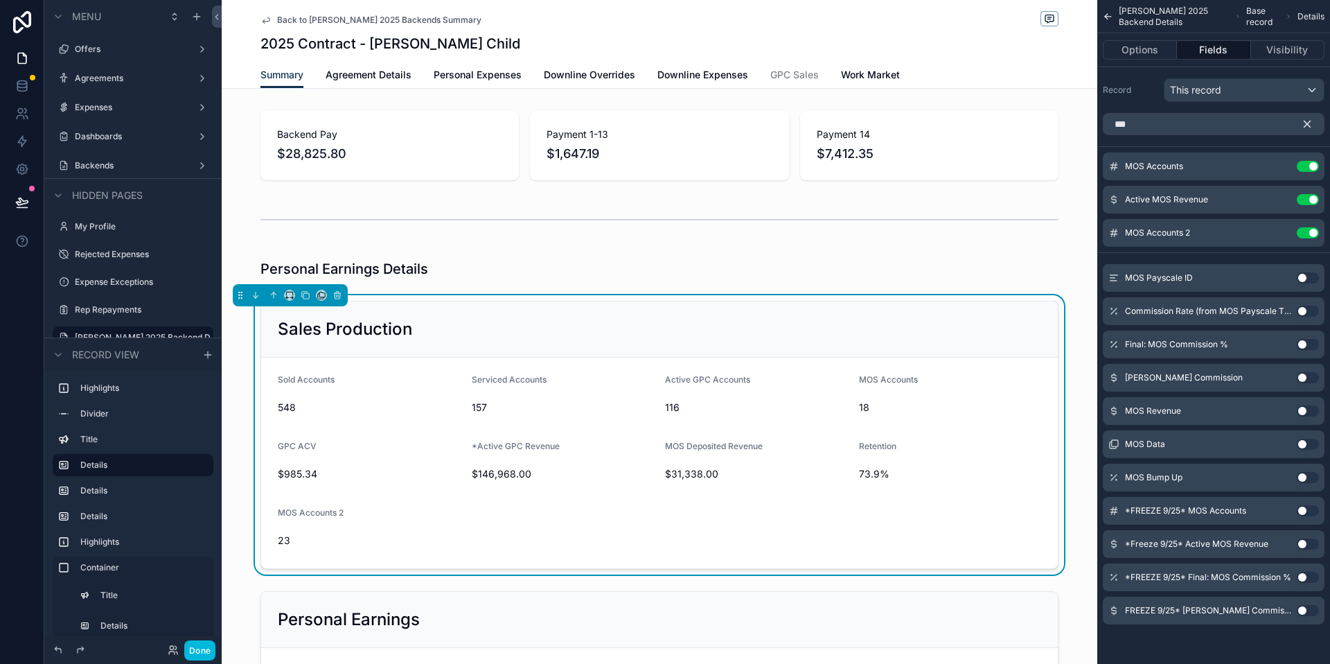
click at [1303, 122] on icon "scrollable content" at bounding box center [1307, 124] width 12 height 12
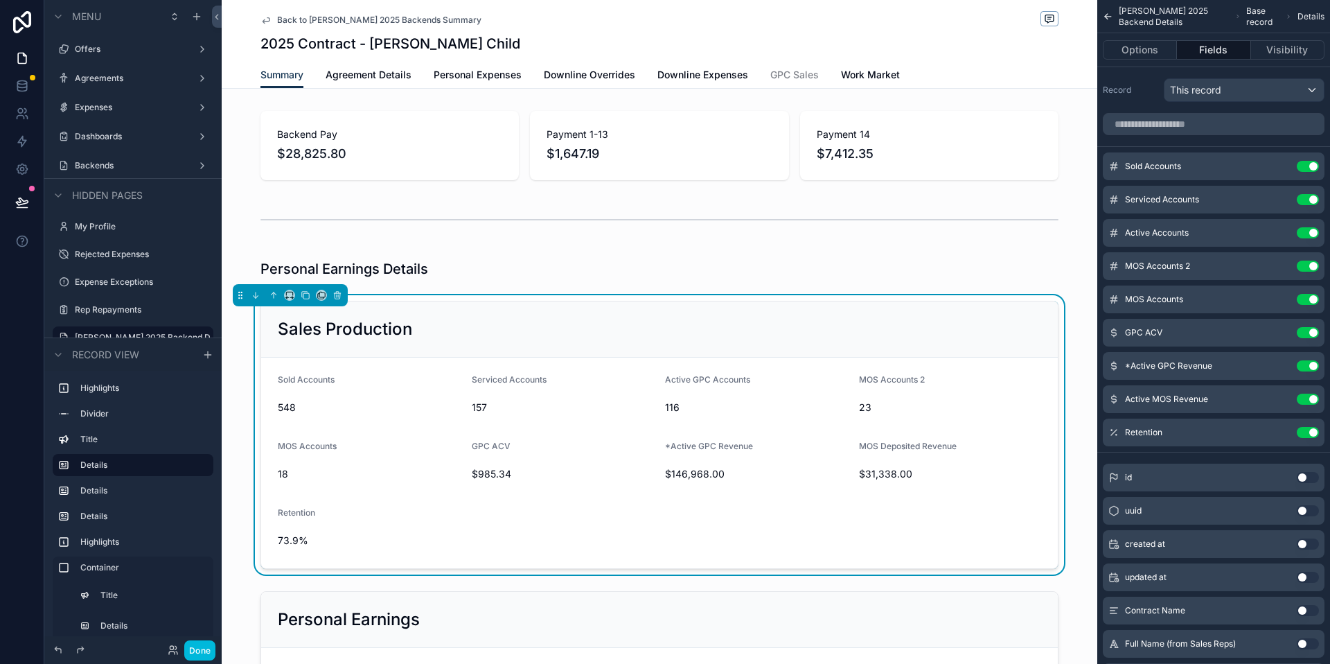
click at [1308, 295] on button "Use setting" at bounding box center [1308, 299] width 22 height 11
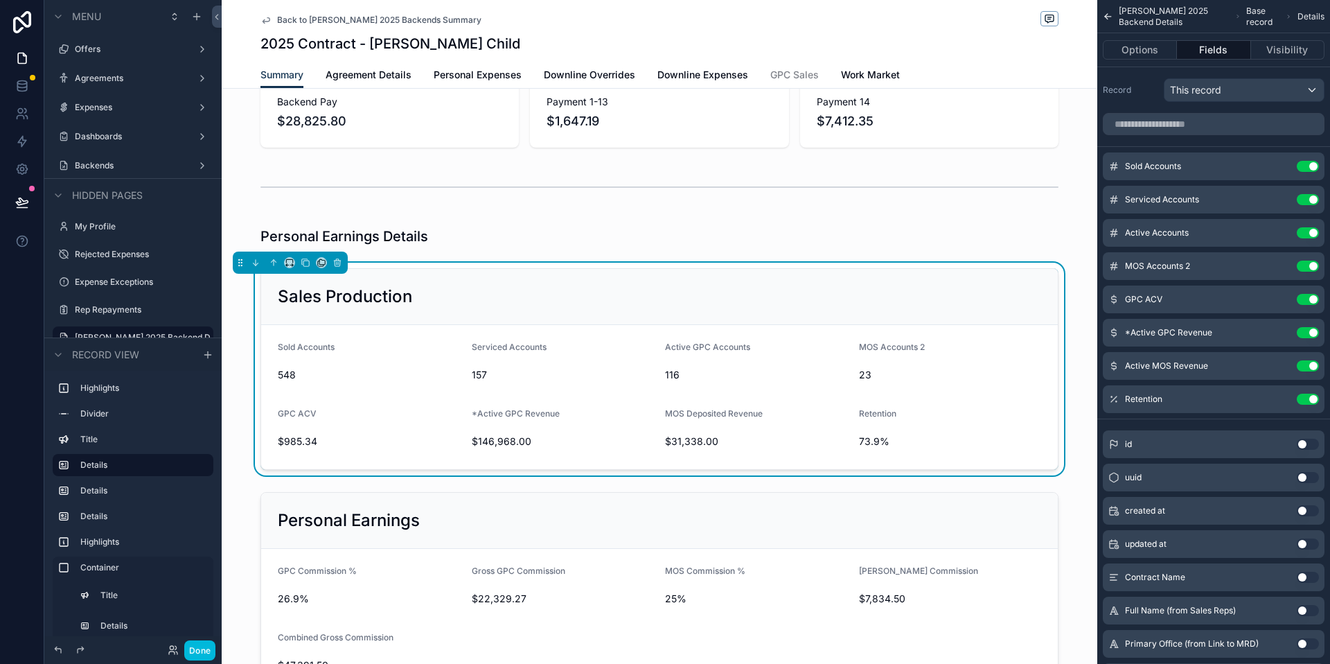
scroll to position [89, 0]
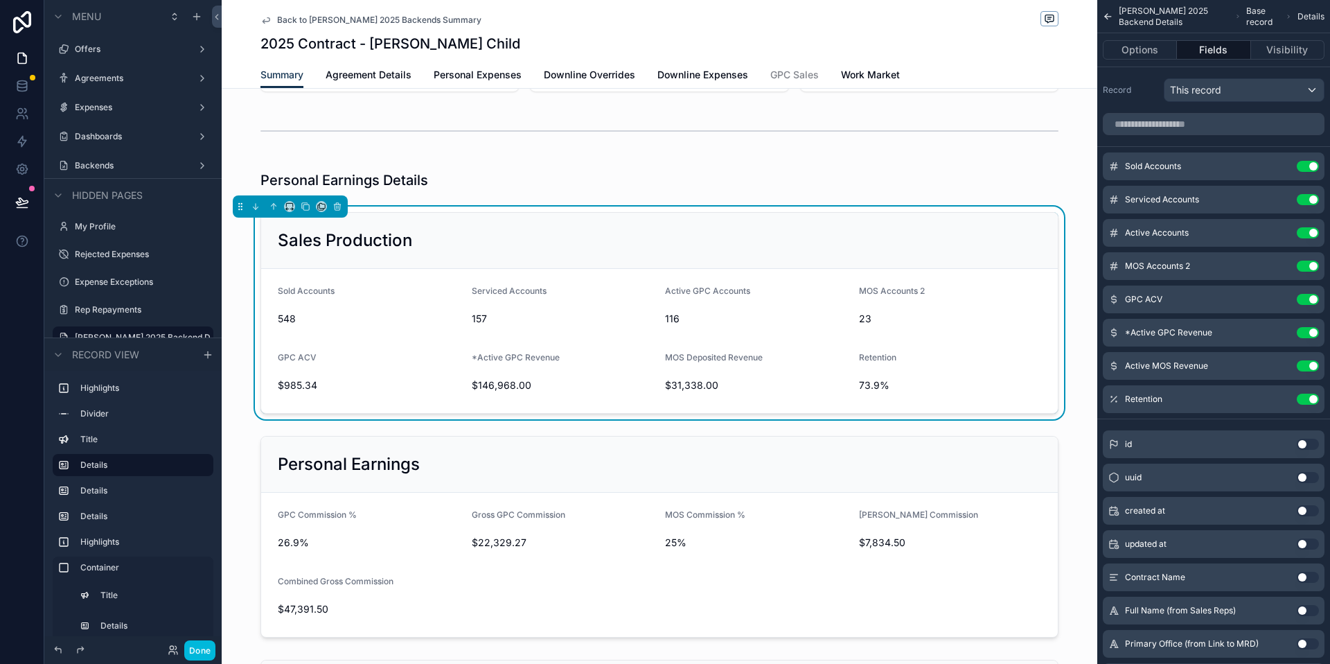
click at [383, 488] on div "scrollable content" at bounding box center [660, 536] width 876 height 213
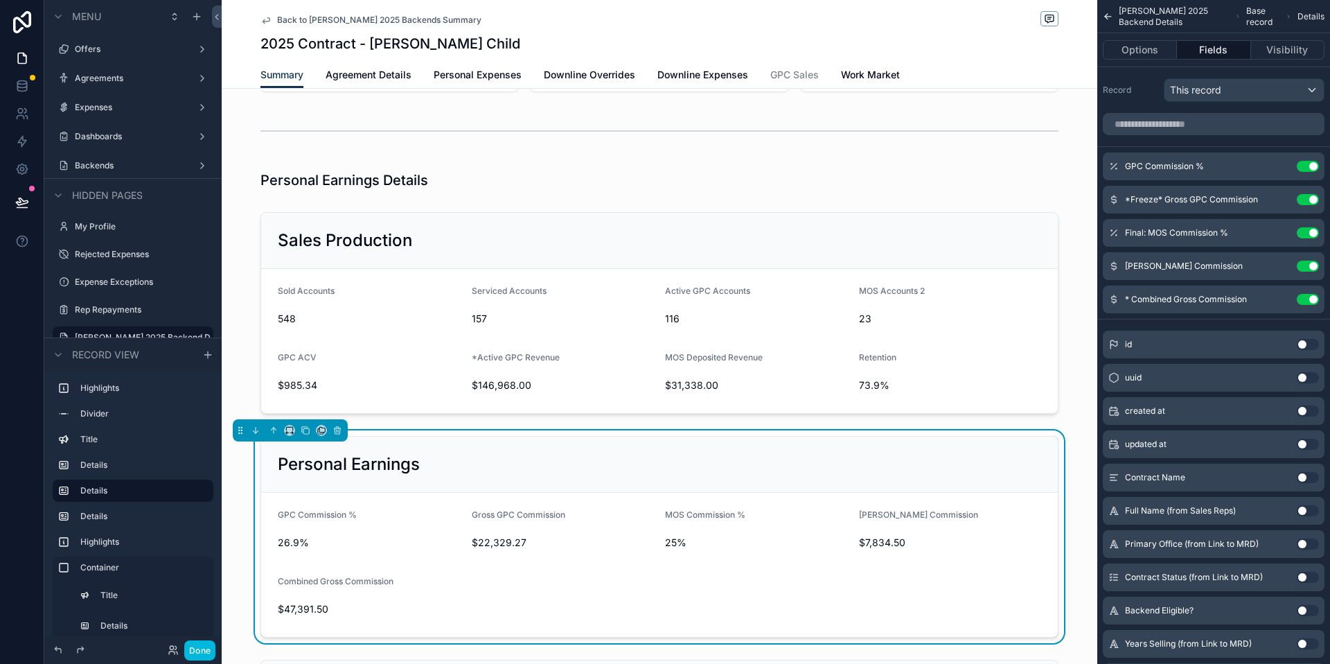
click at [1302, 201] on button "Use setting" at bounding box center [1308, 199] width 22 height 11
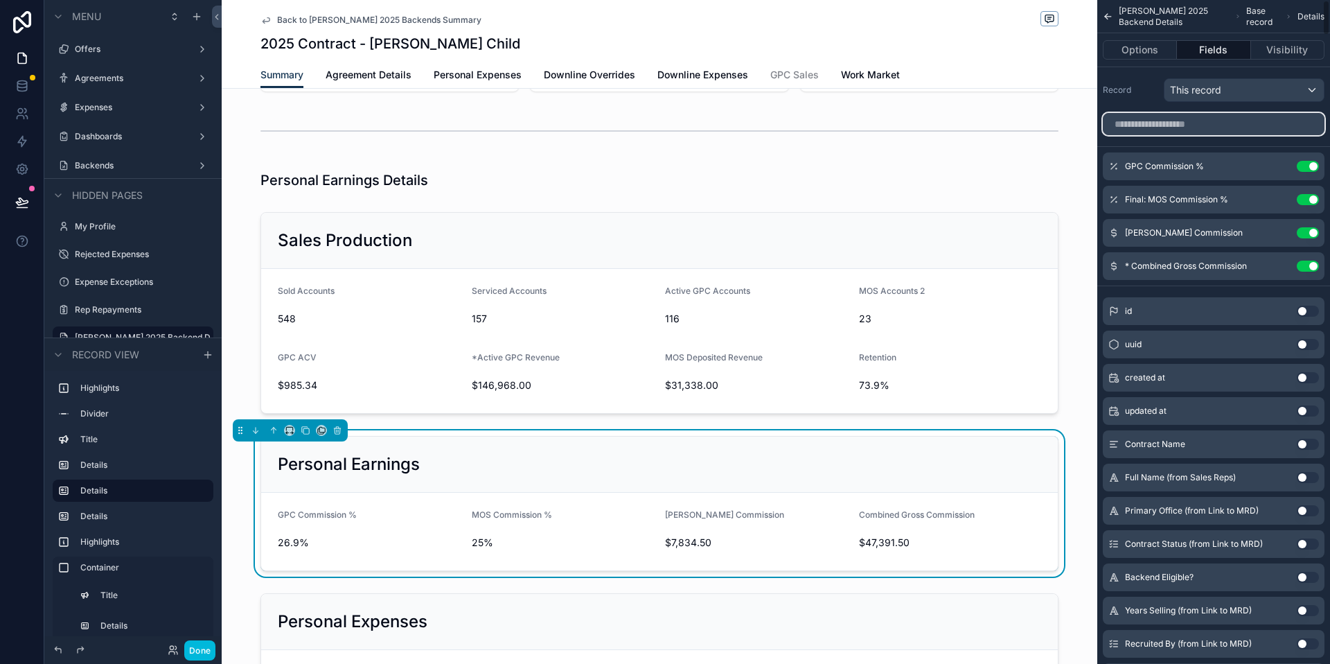
click at [1211, 131] on input "scrollable content" at bounding box center [1214, 124] width 222 height 22
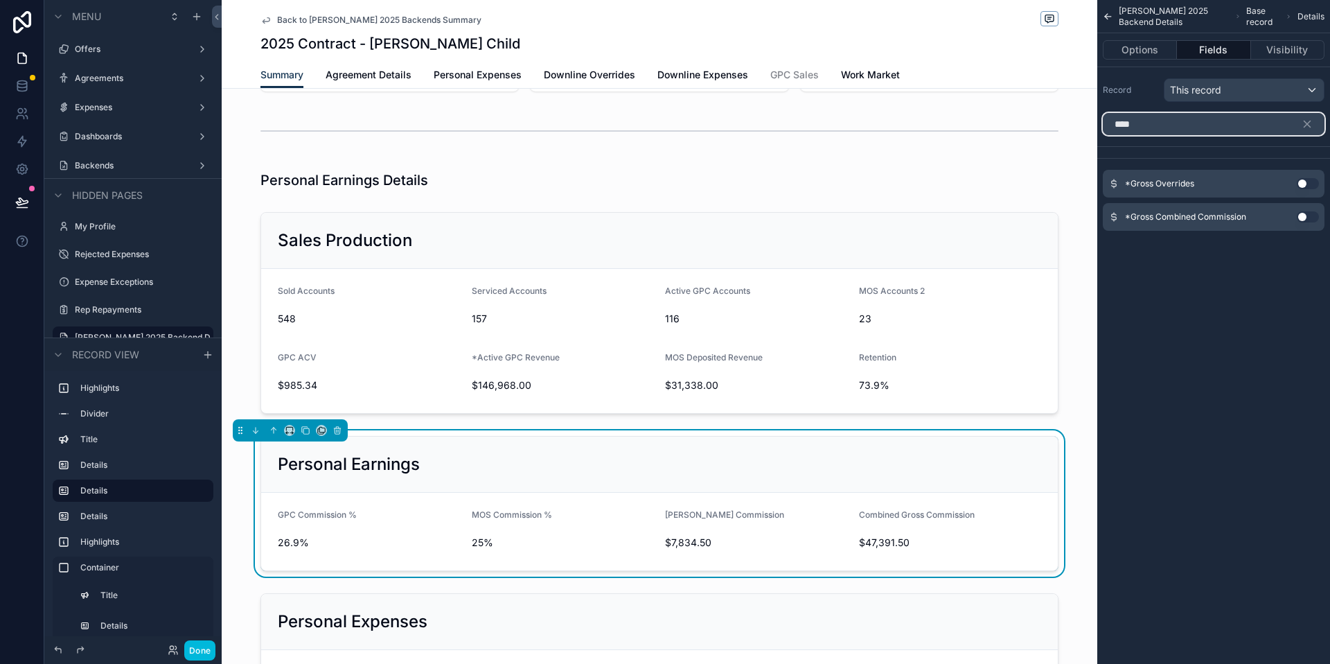
type input "****"
click at [1305, 222] on button "Use setting" at bounding box center [1308, 216] width 22 height 11
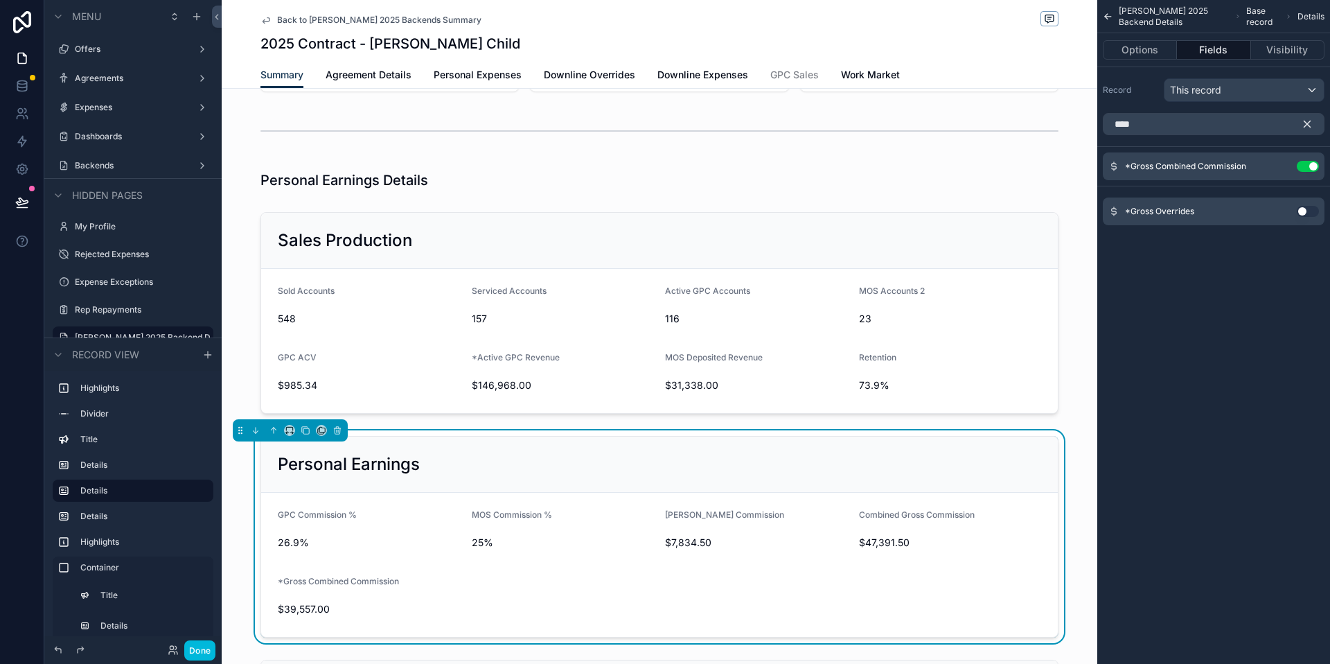
click at [1302, 120] on icon "scrollable content" at bounding box center [1307, 124] width 12 height 12
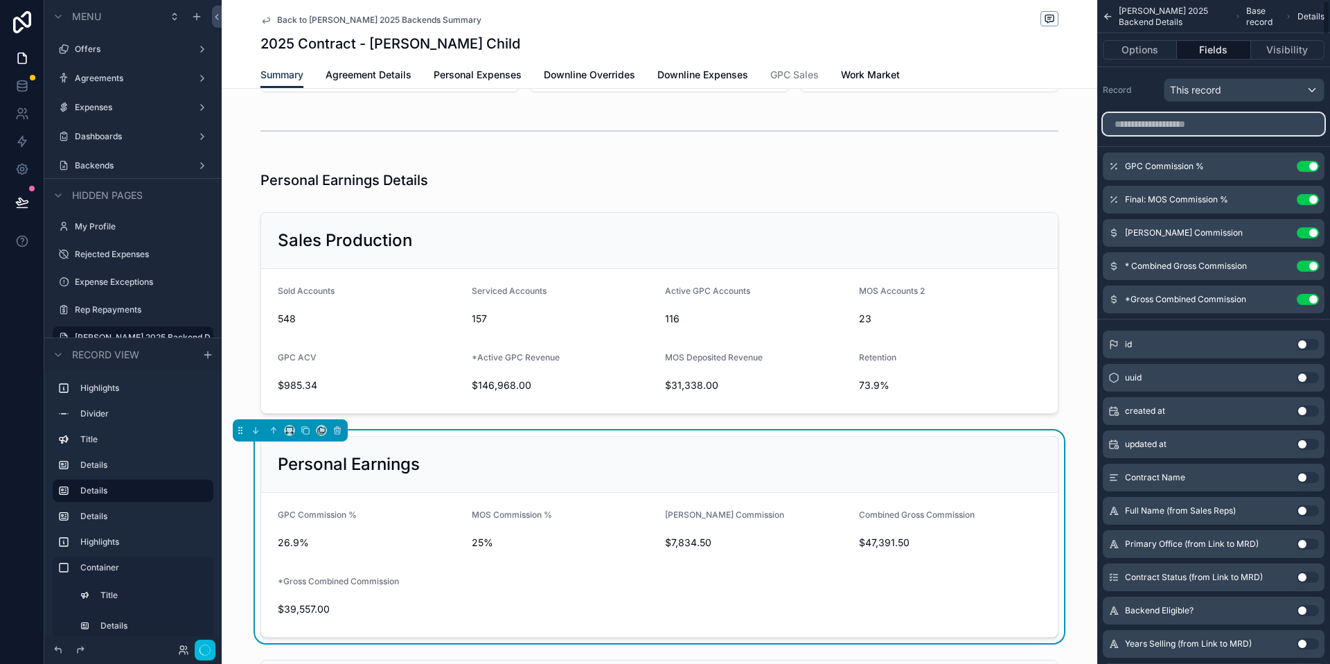
click at [1303, 121] on input "scrollable content" at bounding box center [1214, 124] width 222 height 22
click at [538, 518] on span "*Gross Combined Commission" at bounding box center [532, 514] width 121 height 10
click at [1168, 194] on span "*Gross CPC Commission" at bounding box center [1174, 199] width 99 height 11
click at [1172, 199] on span "*Gross CPC Commission" at bounding box center [1174, 199] width 99 height 11
click at [0, 0] on button "scrollable content" at bounding box center [0, 0] width 0 height 0
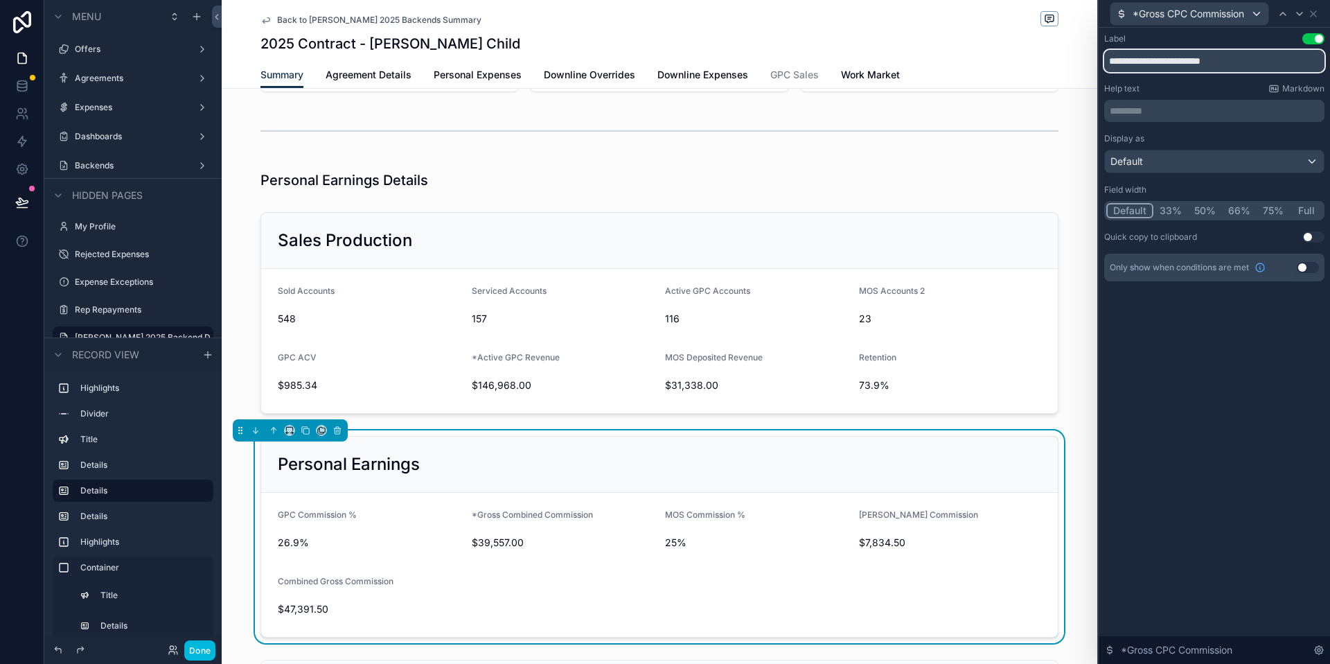
click at [1170, 62] on input "**********" at bounding box center [1215, 61] width 220 height 22
click at [1170, 61] on input "**********" at bounding box center [1215, 61] width 220 height 22
type input "**********"
click at [1317, 18] on icon at bounding box center [1313, 13] width 11 height 11
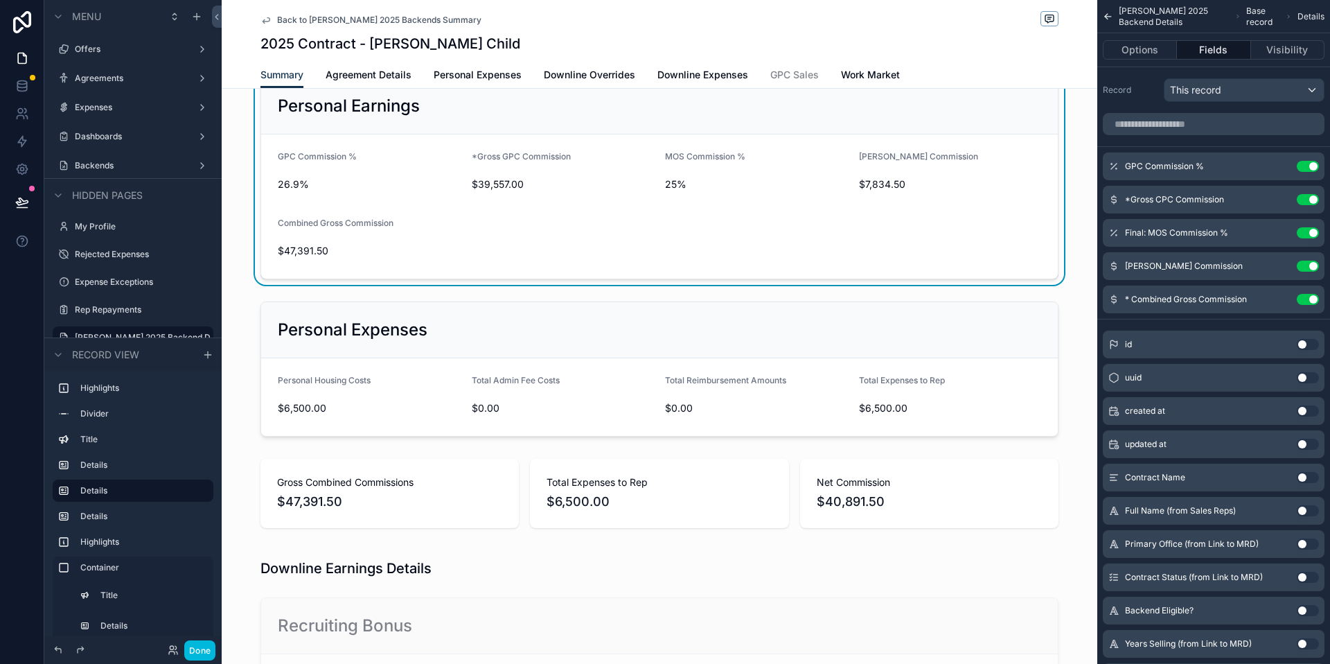
scroll to position [456, 0]
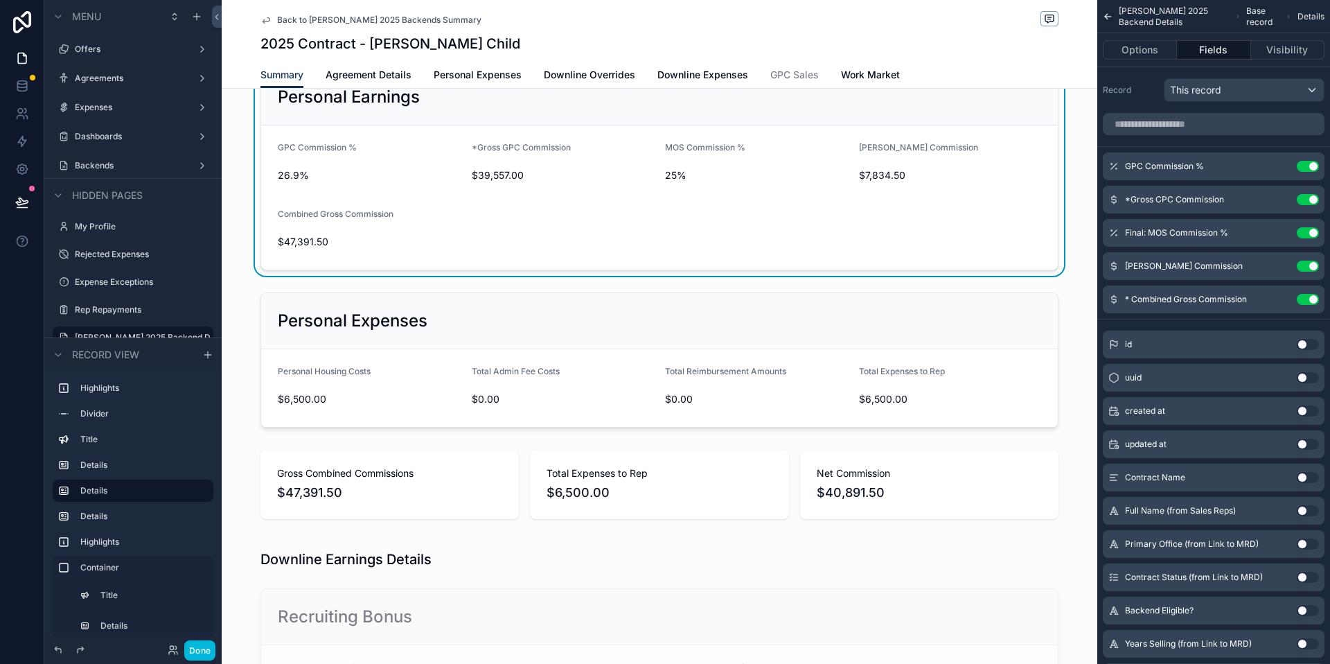
click at [483, 76] on span "Personal Expenses" at bounding box center [478, 75] width 88 height 14
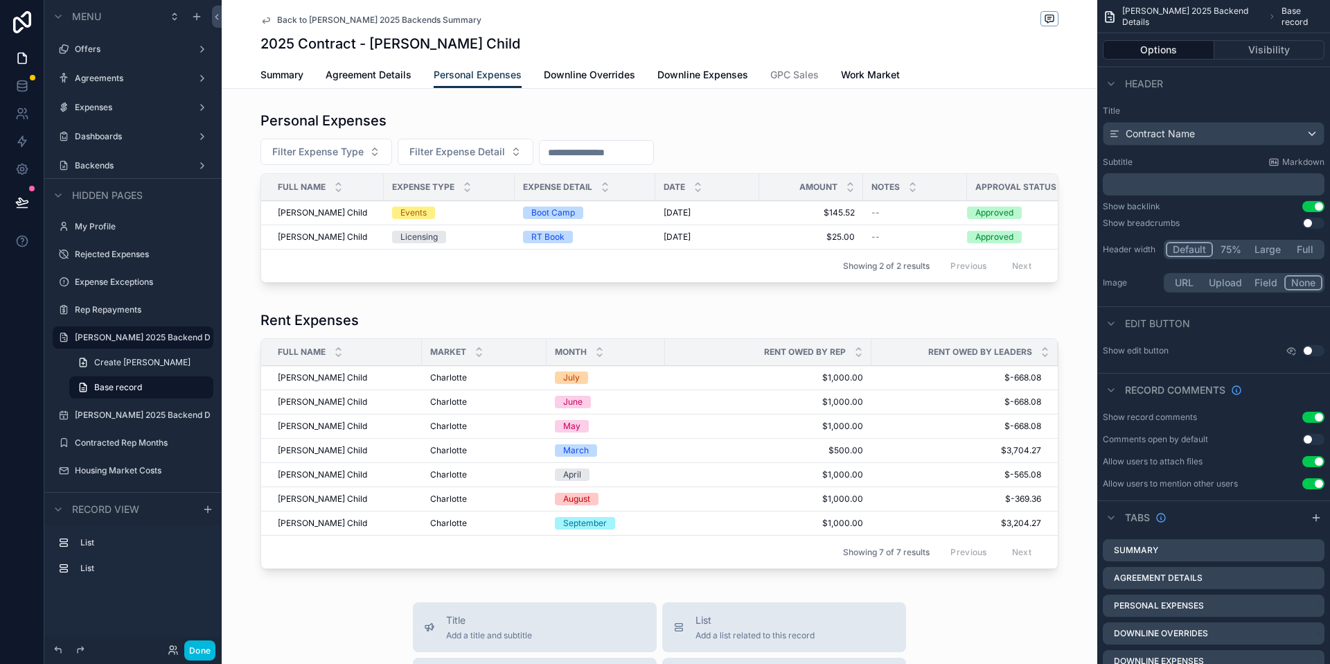
click at [283, 84] on link "Summary" at bounding box center [282, 76] width 43 height 28
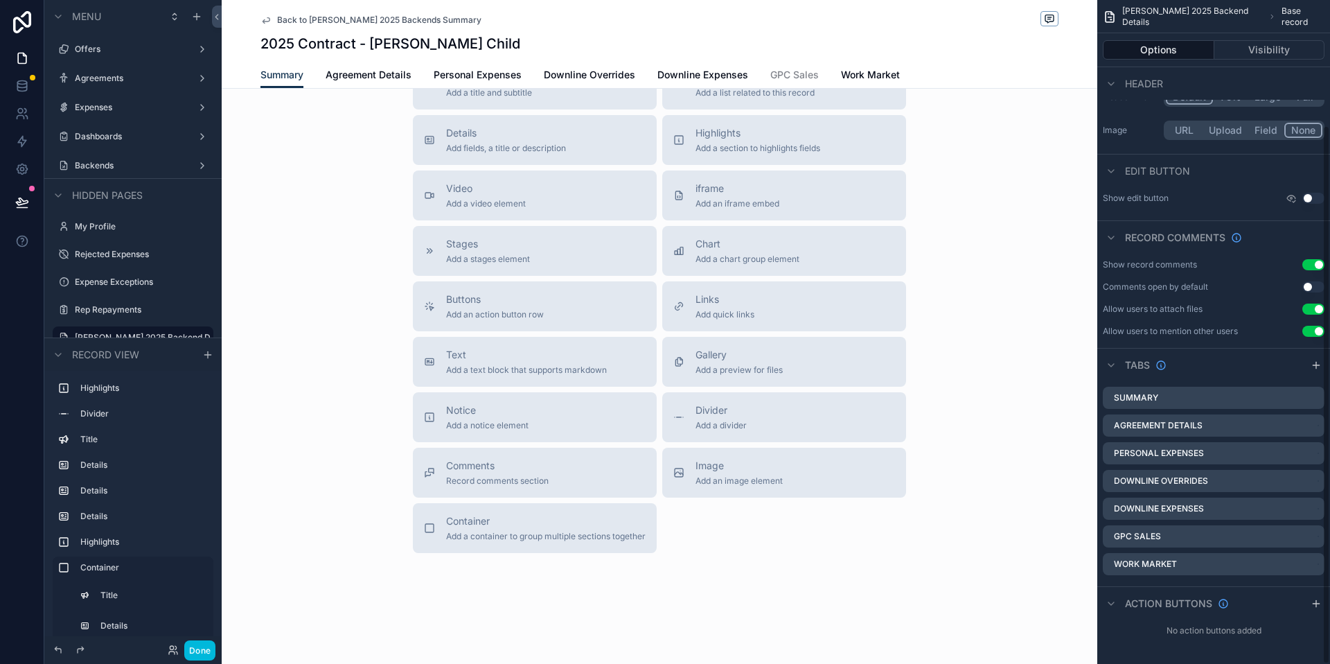
scroll to position [152, 0]
click at [195, 651] on button "Done" at bounding box center [199, 650] width 31 height 20
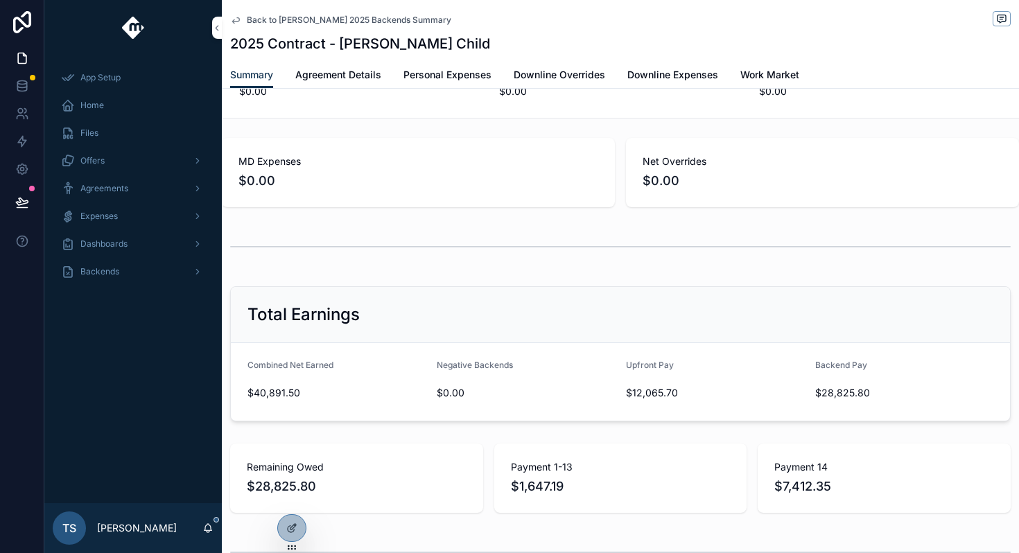
scroll to position [1252, 0]
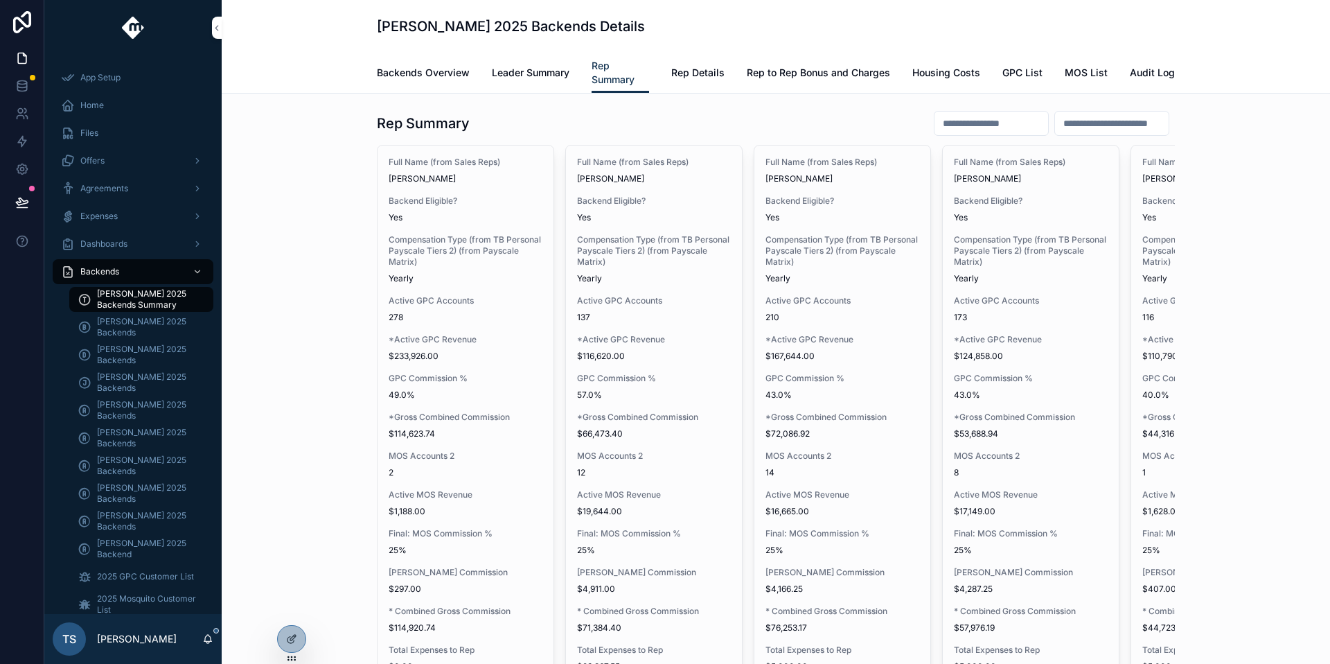
click at [954, 130] on input "scrollable content" at bounding box center [992, 123] width 114 height 19
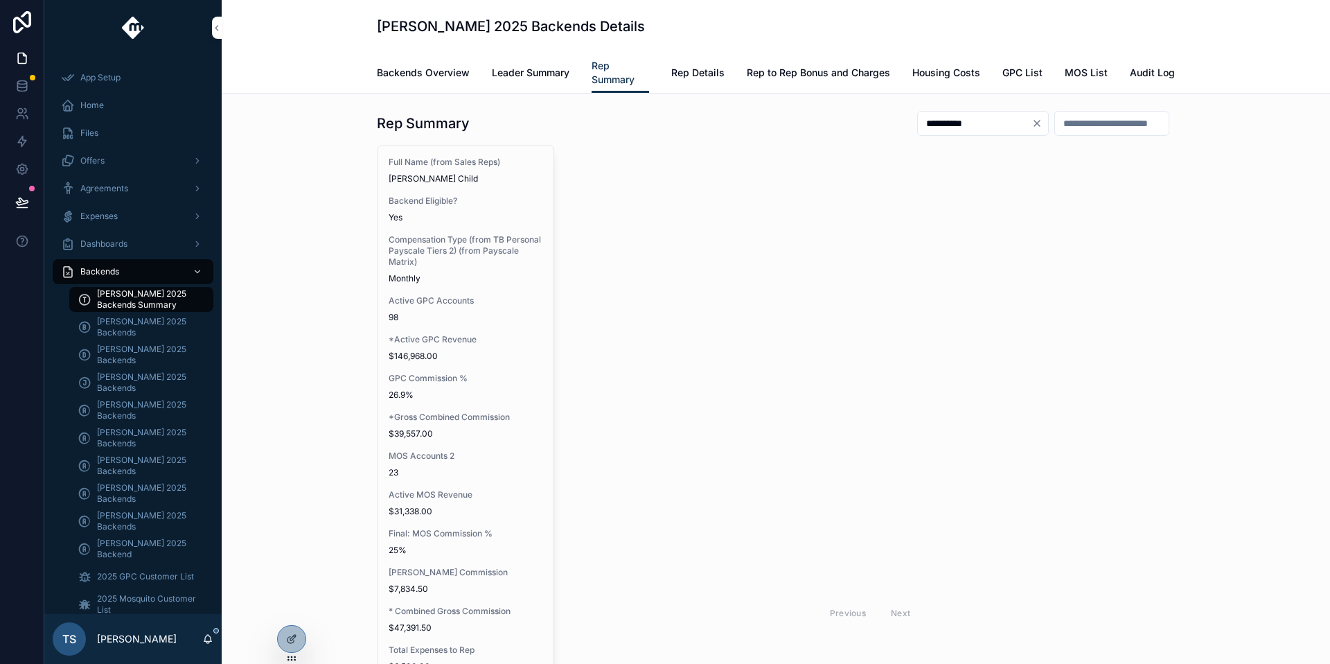
type input "**********"
click at [288, 639] on icon at bounding box center [291, 640] width 6 height 6
click at [500, 448] on div "Full Name (from Sales Reps) [PERSON_NAME] Child Backend Eligible? Yes Compensat…" at bounding box center [466, 609] width 176 height 926
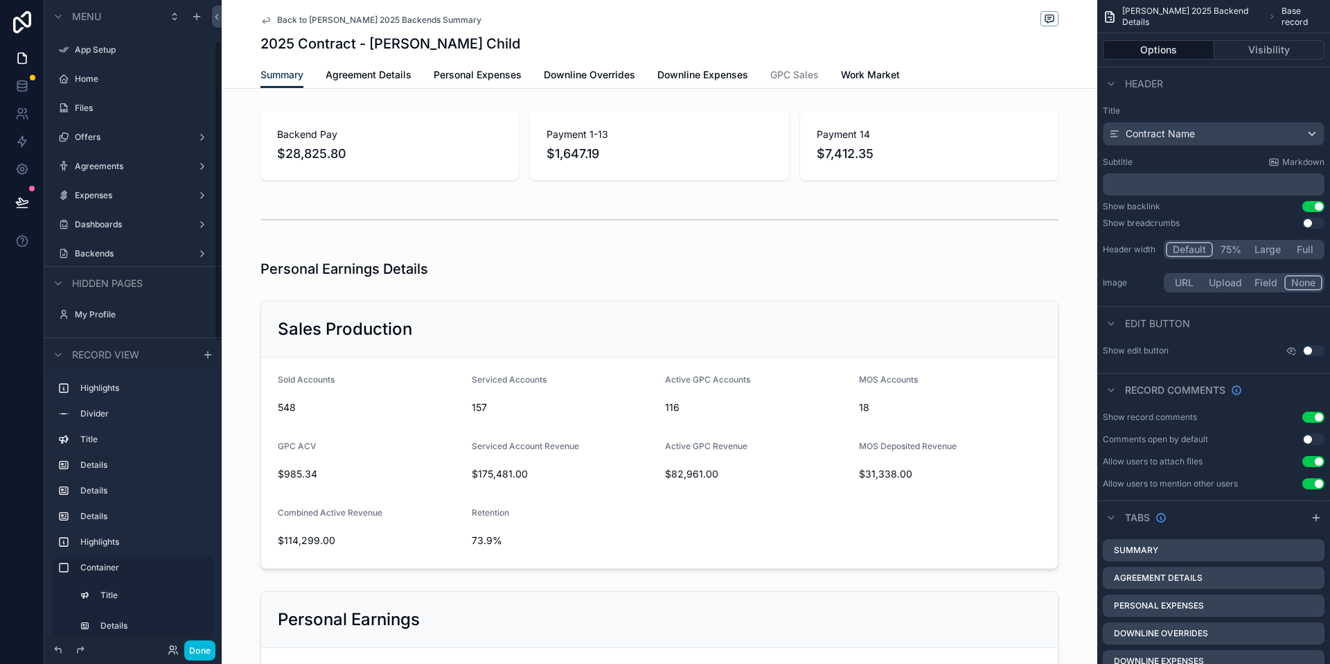
scroll to position [88, 0]
click at [281, 23] on span "Back to [PERSON_NAME] 2025 Backends Summary" at bounding box center [379, 20] width 204 height 11
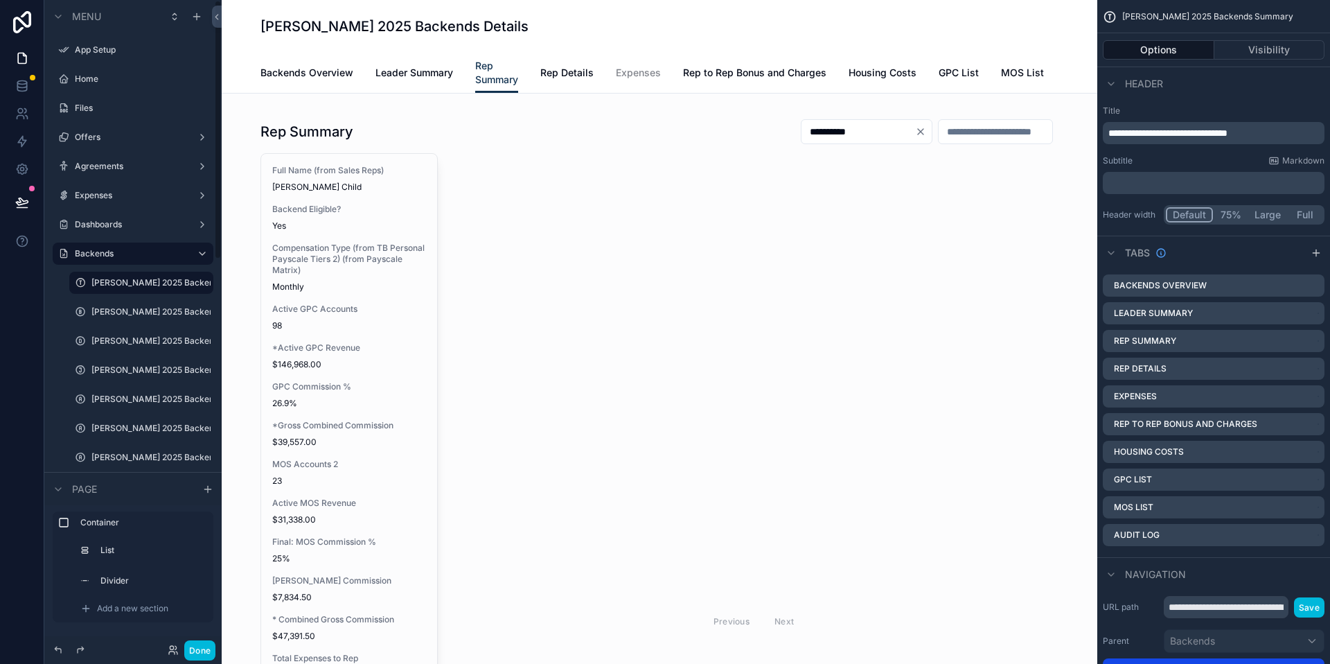
click at [358, 394] on div "scrollable content" at bounding box center [660, 631] width 854 height 1052
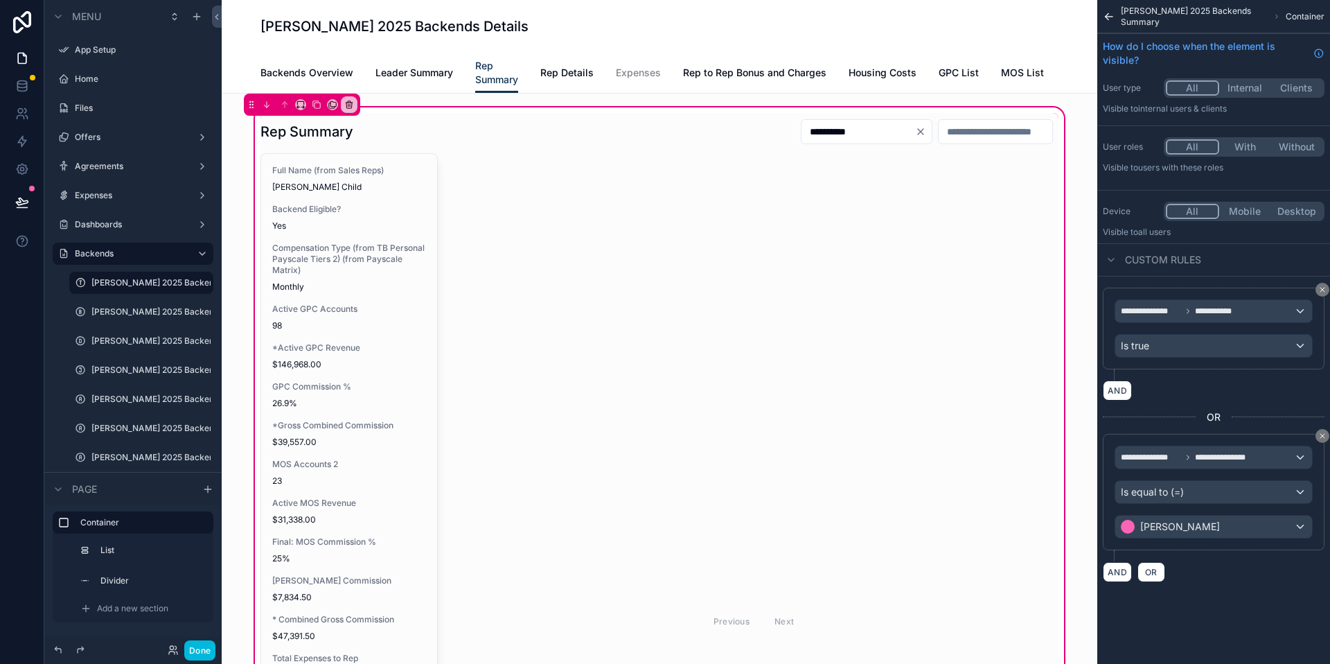
click at [388, 416] on div "scrollable content" at bounding box center [659, 603] width 815 height 981
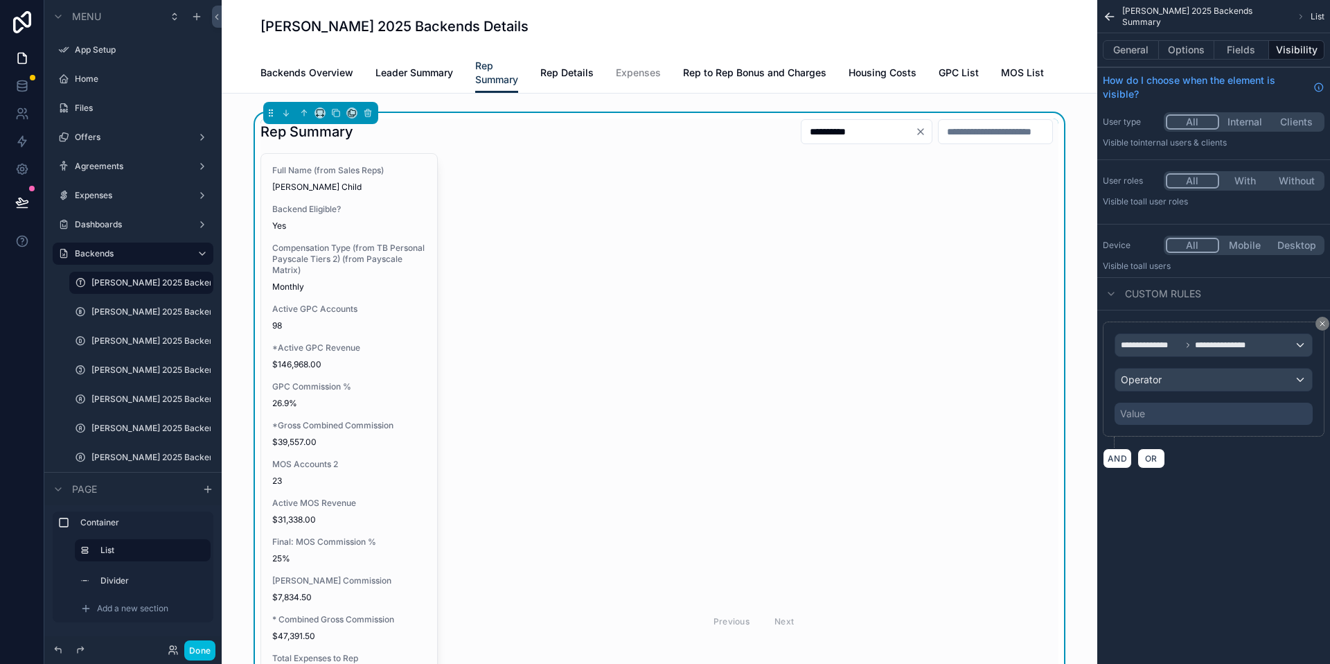
click at [1249, 55] on button "Fields" at bounding box center [1242, 49] width 55 height 19
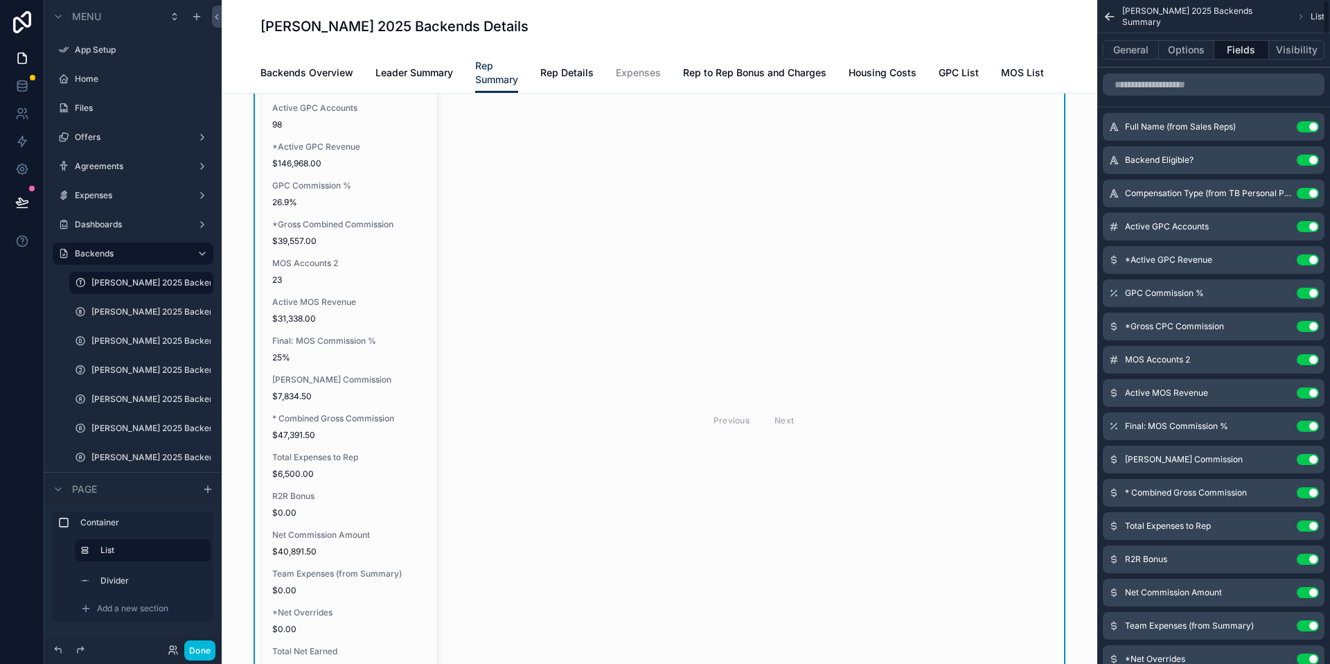
scroll to position [228, 0]
